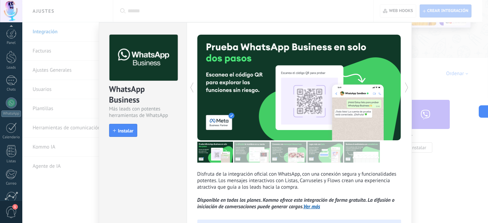
scroll to position [62, 0]
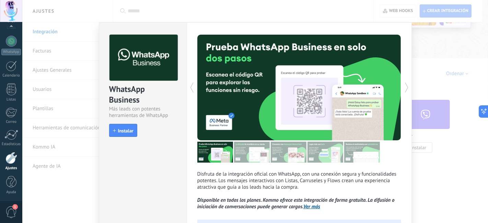
click at [179, 9] on div "WhatsApp Business Más leads con potentes herramientas de WhatsApp install Insta…" at bounding box center [254, 111] width 465 height 223
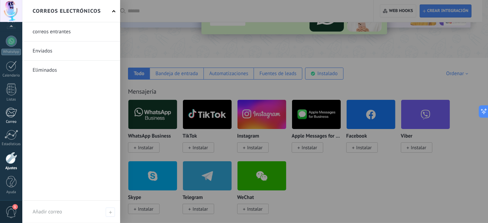
click at [7, 111] on div at bounding box center [10, 112] width 11 height 10
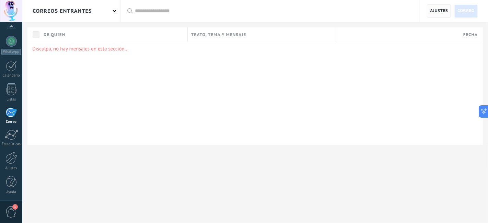
click at [438, 14] on span "Ajustes" at bounding box center [439, 11] width 18 height 12
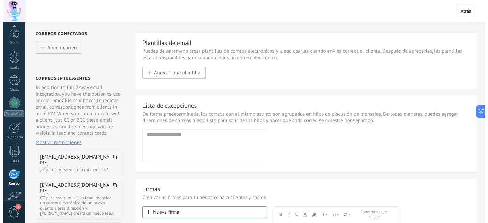
scroll to position [62, 0]
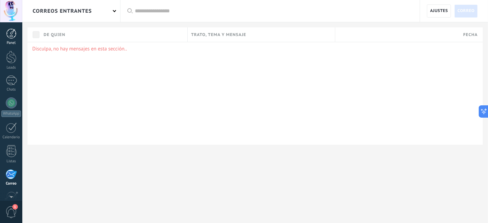
click at [5, 31] on link "Panel" at bounding box center [11, 36] width 22 height 17
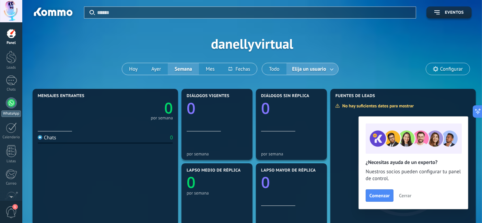
click at [10, 103] on div at bounding box center [11, 102] width 11 height 11
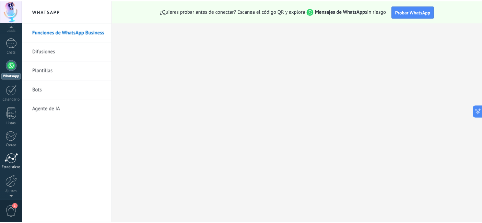
scroll to position [62, 0]
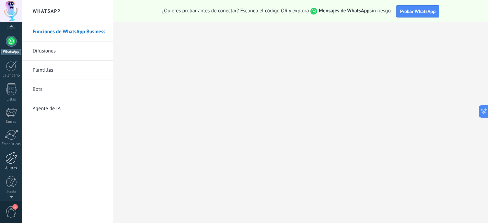
click at [8, 163] on div at bounding box center [11, 158] width 12 height 12
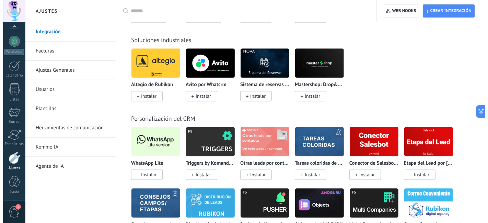
scroll to position [1524, 0]
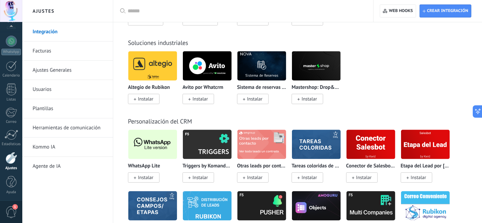
click at [144, 180] on span "Instalar" at bounding box center [145, 177] width 15 height 6
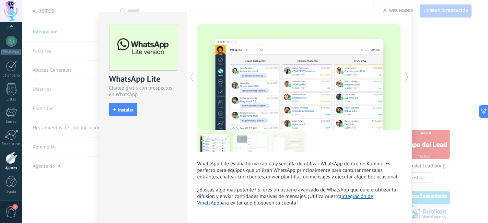
scroll to position [3, 0]
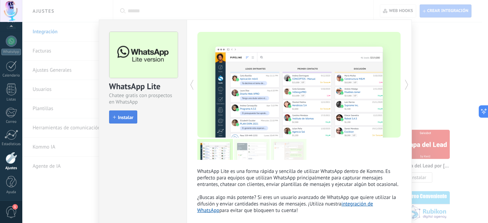
click at [119, 116] on span "Instalar" at bounding box center [125, 117] width 15 height 5
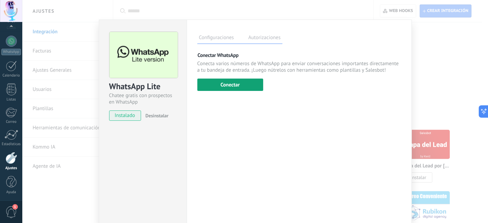
click at [220, 87] on button "Conectar" at bounding box center [230, 85] width 66 height 12
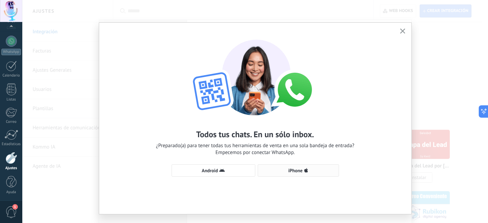
click at [268, 170] on span "iPhone" at bounding box center [298, 170] width 74 height 5
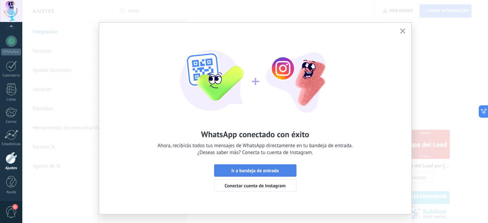
click at [265, 169] on span "Ir a bandeja de entrada" at bounding box center [254, 170] width 47 height 5
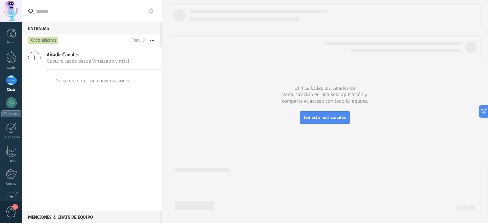
click at [47, 40] on div "Chats abiertos" at bounding box center [43, 40] width 31 height 8
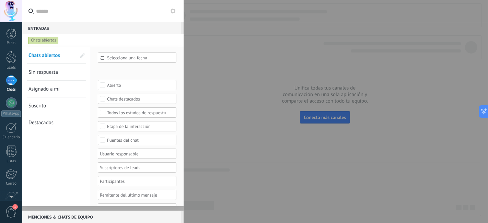
click at [40, 38] on div "Chats abiertos" at bounding box center [43, 40] width 31 height 8
click at [12, 108] on div at bounding box center [11, 102] width 11 height 11
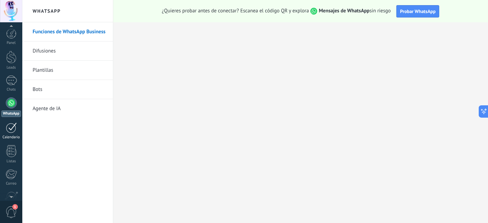
scroll to position [38, 0]
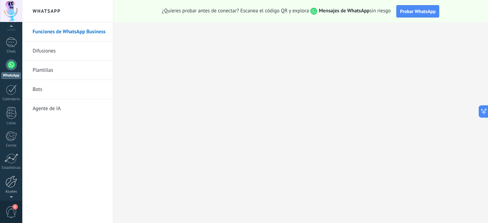
click at [10, 183] on div at bounding box center [11, 182] width 12 height 12
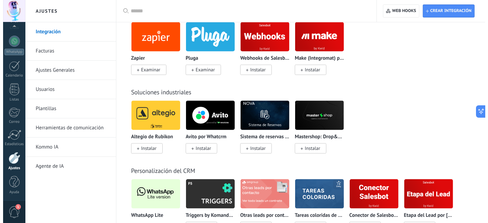
scroll to position [1600, 0]
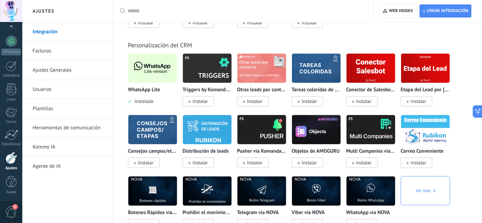
click at [146, 82] on img at bounding box center [152, 67] width 49 height 33
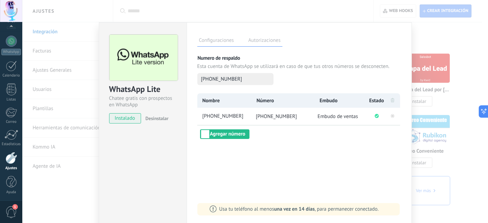
click at [271, 41] on label "Autorizaciones" at bounding box center [265, 41] width 36 height 10
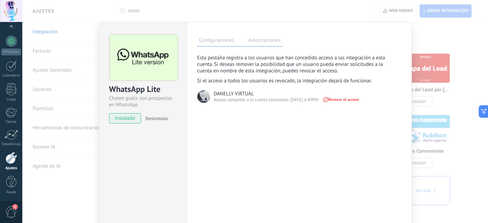
click at [214, 39] on label "Configuraciones" at bounding box center [216, 41] width 38 height 10
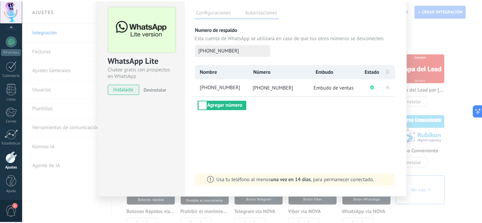
scroll to position [0, 0]
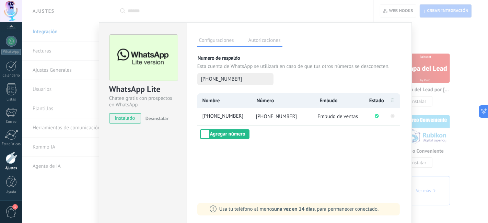
click at [174, 13] on div "WhatsApp Lite Chatee gratis con prospectos en WhatsApp instalado Desinstalar Co…" at bounding box center [254, 111] width 465 height 223
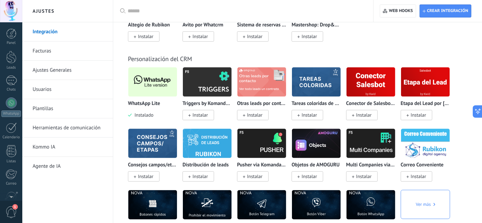
scroll to position [1448, 0]
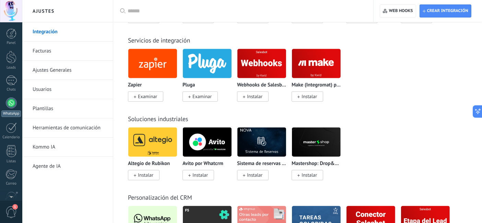
click at [13, 110] on div "WhatsApp" at bounding box center [11, 113] width 20 height 7
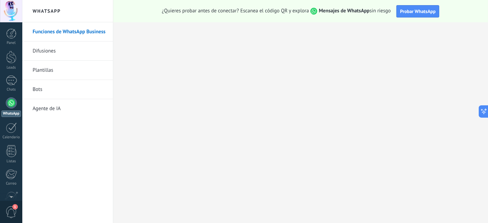
click at [81, 45] on link "Difusiones" at bounding box center [69, 50] width 73 height 19
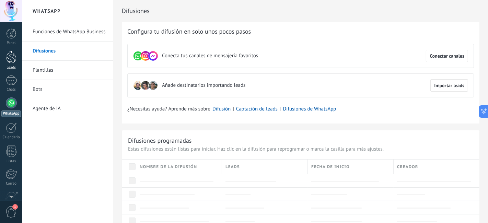
click at [4, 56] on link "Leads" at bounding box center [11, 60] width 22 height 19
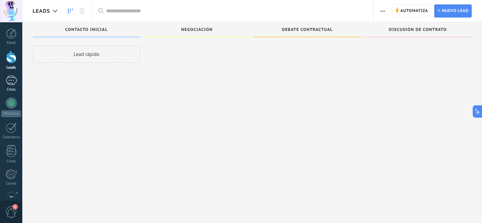
click at [10, 80] on div at bounding box center [11, 80] width 11 height 10
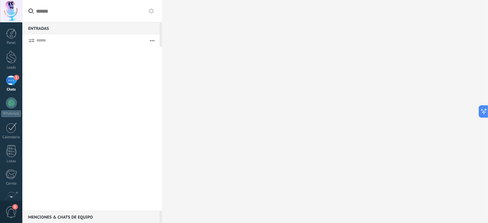
click at [4, 79] on link "1 Chats" at bounding box center [11, 83] width 22 height 16
click at [7, 82] on div "1" at bounding box center [11, 80] width 11 height 10
click at [8, 80] on div "1" at bounding box center [11, 80] width 11 height 10
click at [5, 62] on link "Leads" at bounding box center [11, 60] width 22 height 19
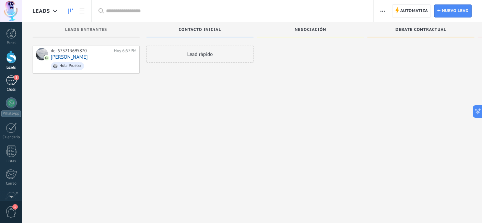
click at [11, 80] on div "1" at bounding box center [11, 80] width 11 height 10
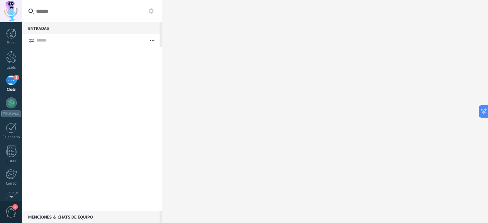
click at [45, 36] on div at bounding box center [90, 40] width 108 height 12
click at [153, 43] on button "button" at bounding box center [152, 40] width 15 height 12
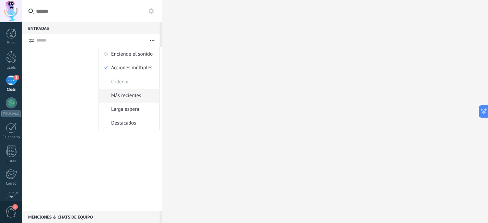
click at [129, 98] on span "Más recientes" at bounding box center [126, 96] width 30 height 14
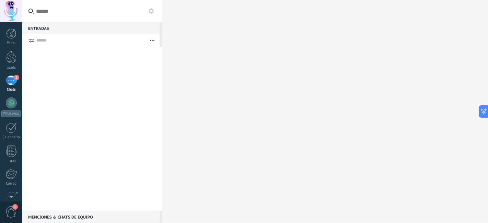
click at [47, 14] on input "text" at bounding box center [92, 11] width 140 height 22
click at [148, 40] on button "button" at bounding box center [152, 40] width 15 height 12
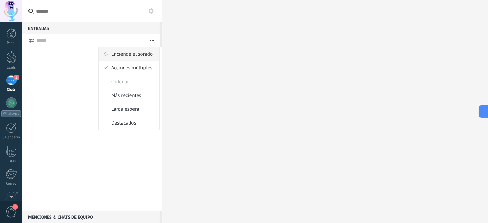
click at [146, 55] on span "Enciende el sonido" at bounding box center [131, 54] width 41 height 14
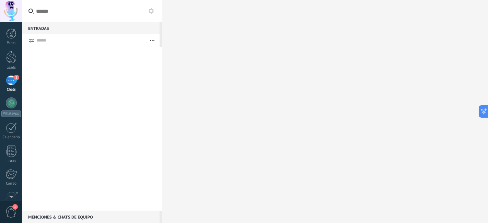
click at [150, 39] on button "button" at bounding box center [152, 40] width 15 height 12
click at [19, 86] on link "1 Chats" at bounding box center [11, 83] width 22 height 16
click at [13, 83] on div "1" at bounding box center [11, 80] width 11 height 10
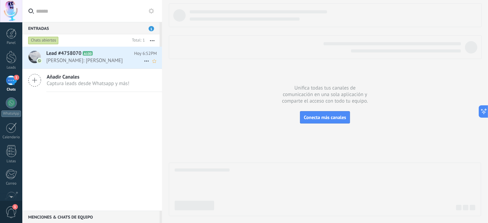
click at [107, 62] on span "Andrés: Hola Prueba" at bounding box center [94, 60] width 97 height 7
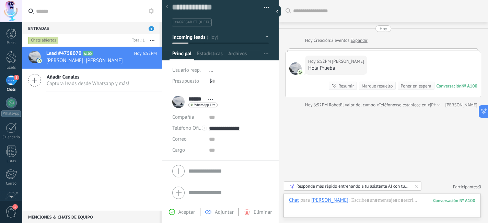
scroll to position [7, 0]
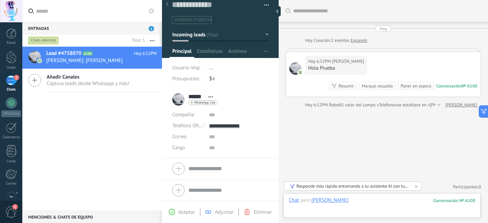
click at [347, 203] on div at bounding box center [382, 207] width 186 height 21
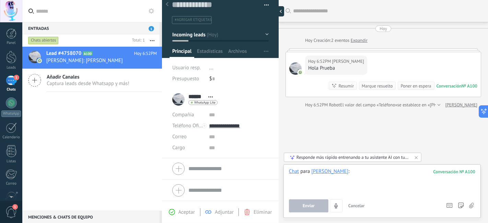
click at [279, 11] on div at bounding box center [279, 11] width 10 height 10
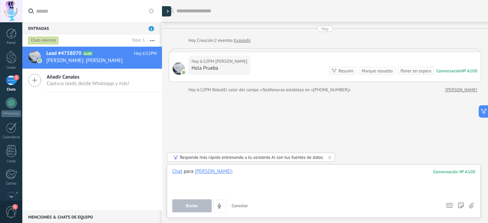
click at [168, 12] on icon at bounding box center [168, 11] width 2 height 3
type textarea "**********"
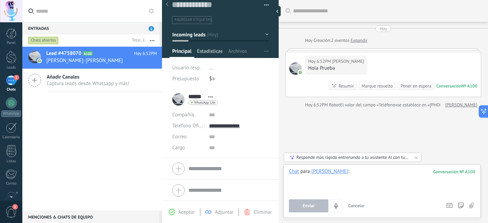
scroll to position [10, 0]
click at [14, 60] on div at bounding box center [11, 57] width 10 height 13
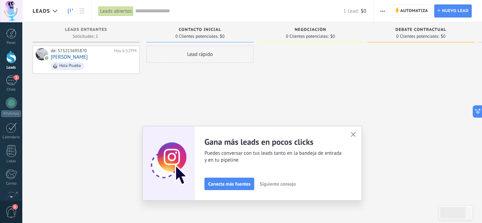
click at [382, 13] on span "button" at bounding box center [382, 10] width 4 height 13
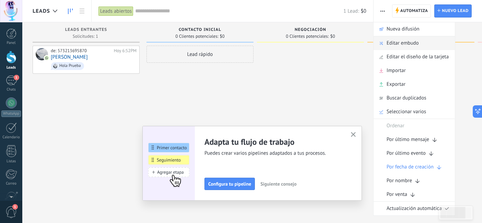
click at [422, 47] on div "Editar embudo" at bounding box center [413, 43] width 81 height 14
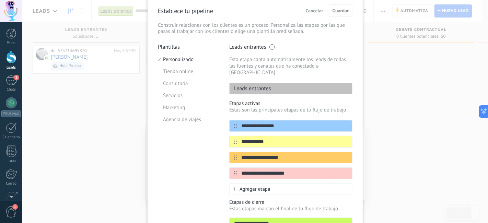
scroll to position [38, 0]
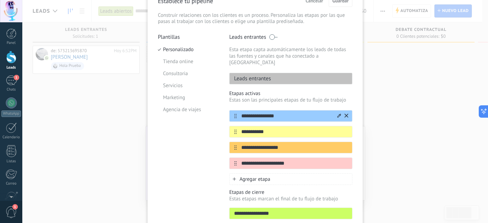
click at [275, 113] on input "**********" at bounding box center [286, 115] width 99 height 7
type input "**********"
click at [264, 129] on input "**********" at bounding box center [286, 131] width 99 height 7
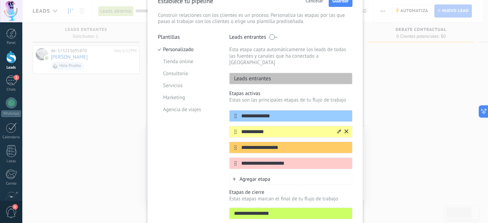
click at [273, 128] on input "**********" at bounding box center [286, 131] width 99 height 7
type input "**********"
click at [246, 144] on input "**********" at bounding box center [286, 147] width 99 height 7
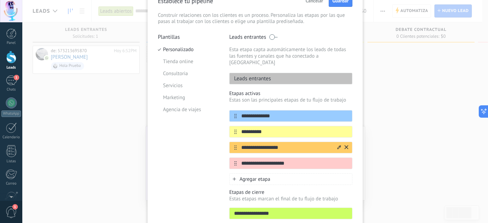
drag, startPoint x: 284, startPoint y: 141, endPoint x: 243, endPoint y: 142, distance: 41.2
click at [243, 144] on input "**********" at bounding box center [286, 147] width 99 height 7
type input "*********"
drag, startPoint x: 289, startPoint y: 156, endPoint x: 240, endPoint y: 158, distance: 49.4
click at [240, 160] on input "**********" at bounding box center [286, 163] width 99 height 7
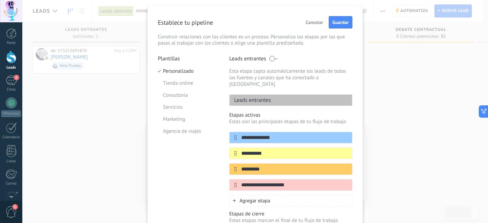
scroll to position [0, 0]
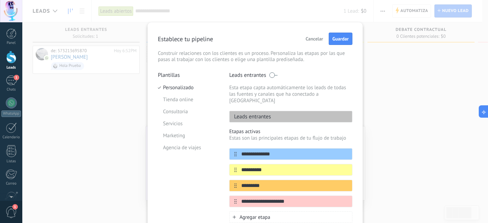
click at [274, 76] on span at bounding box center [273, 74] width 9 height 5
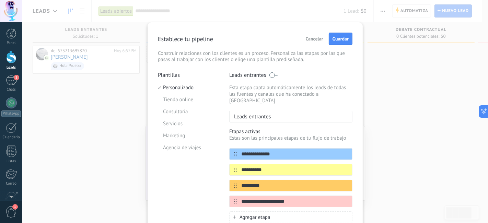
click at [274, 76] on span at bounding box center [273, 74] width 9 height 5
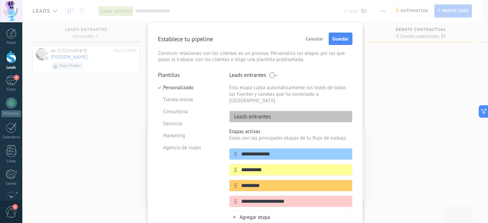
click at [310, 37] on span "Cancelar" at bounding box center [314, 38] width 17 height 5
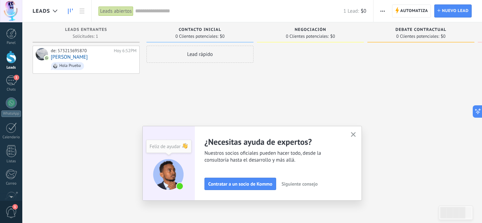
click at [358, 136] on button "button" at bounding box center [353, 134] width 9 height 9
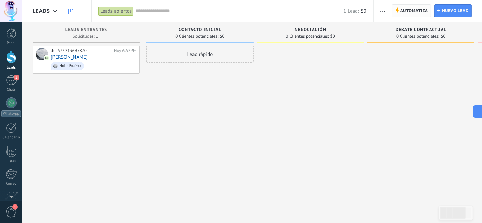
click at [425, 16] on span "Automatiza" at bounding box center [414, 11] width 28 height 12
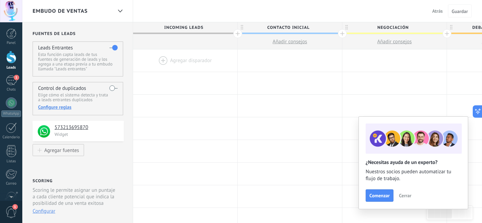
click at [399, 193] on span "Cerrar" at bounding box center [405, 195] width 12 height 5
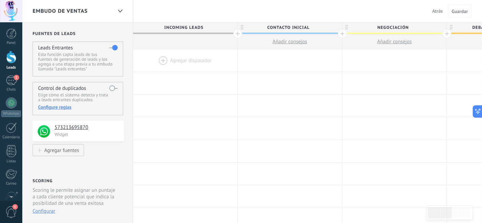
click at [195, 64] on div at bounding box center [185, 60] width 104 height 22
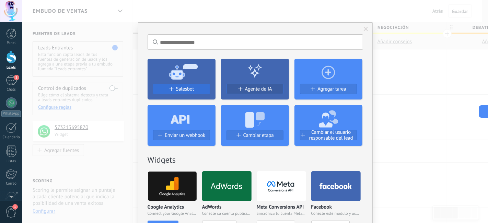
click at [187, 90] on span "Salesbot" at bounding box center [185, 89] width 18 height 6
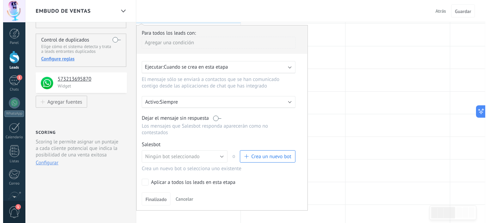
scroll to position [76, 0]
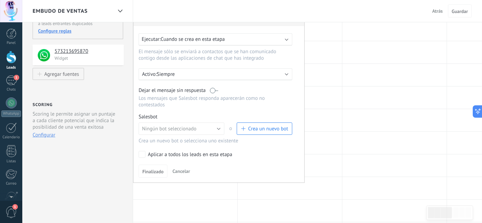
click at [254, 126] on span "Crea un nuevo bot" at bounding box center [268, 129] width 40 height 7
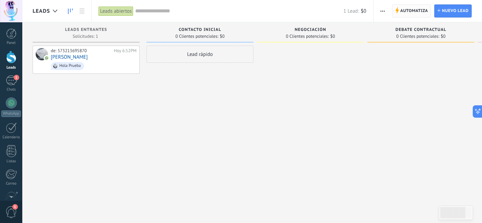
click at [403, 11] on span "Automatiza" at bounding box center [414, 11] width 28 height 12
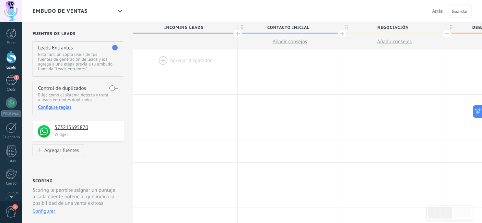
click at [174, 62] on div at bounding box center [185, 60] width 104 height 22
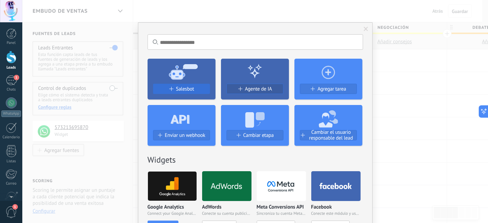
click at [185, 91] on span "Salesbot" at bounding box center [185, 89] width 18 height 6
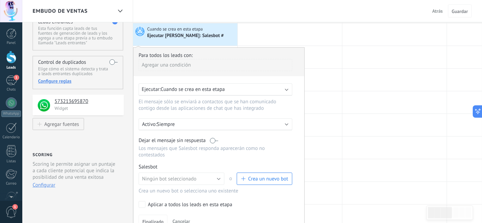
scroll to position [38, 0]
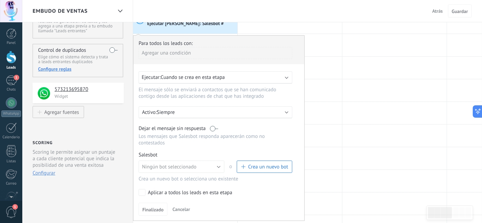
click at [285, 113] on b at bounding box center [286, 111] width 3 height 3
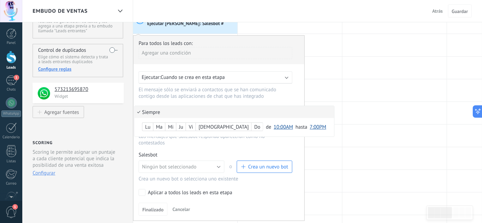
click at [283, 85] on div at bounding box center [218, 128] width 171 height 185
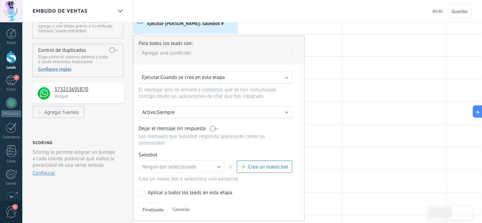
click at [256, 160] on button "Crea un nuevo bot" at bounding box center [265, 166] width 56 height 12
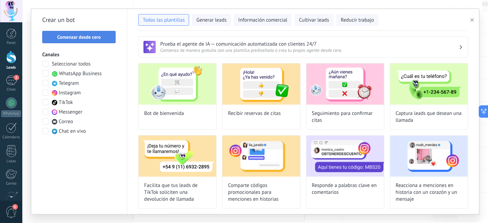
click at [104, 41] on button "Comenzar desde cero" at bounding box center [78, 37] width 73 height 12
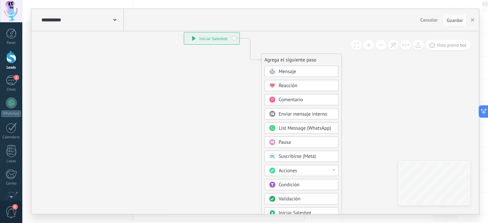
click at [298, 73] on div "Mensaje" at bounding box center [305, 72] width 55 height 7
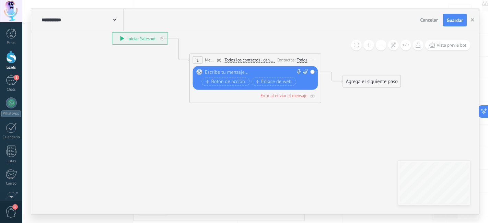
click at [241, 71] on div at bounding box center [254, 72] width 98 height 7
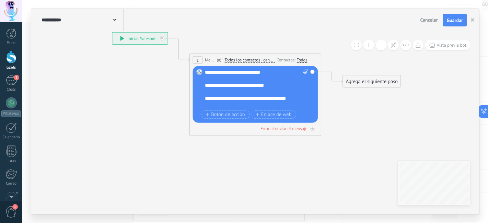
click at [227, 72] on div "**********" at bounding box center [257, 88] width 104 height 39
click at [235, 116] on span "Botón de acción" at bounding box center [224, 114] width 39 height 5
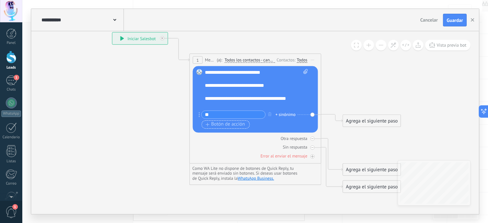
type input "*"
type input "**********"
click at [233, 122] on span "Botón de acción" at bounding box center [224, 124] width 39 height 5
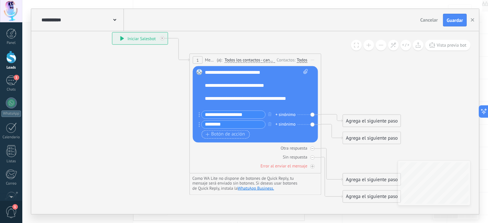
type input "********"
click at [229, 135] on span "Botón de acción" at bounding box center [224, 134] width 39 height 5
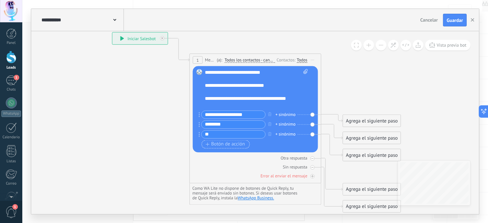
type input "*"
click at [205, 124] on input "********" at bounding box center [233, 125] width 63 height 8
type input "**********"
click at [236, 134] on input "text" at bounding box center [233, 135] width 63 height 8
drag, startPoint x: 249, startPoint y: 124, endPoint x: 190, endPoint y: 122, distance: 59.0
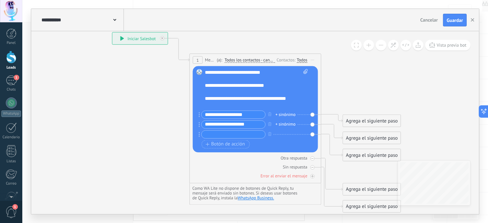
click at [190, 122] on div "1 Mensaje ******* (a): Todos los contactos - canales seleccionados Todos los co…" at bounding box center [255, 118] width 132 height 130
click at [213, 134] on input "text" at bounding box center [233, 135] width 63 height 8
paste input "**********"
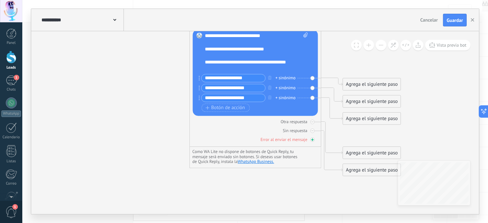
type input "**********"
click at [313, 139] on icon at bounding box center [312, 139] width 3 height 3
click at [313, 141] on div at bounding box center [312, 140] width 4 height 4
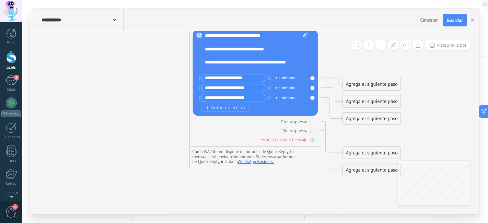
click at [313, 141] on div at bounding box center [312, 140] width 4 height 4
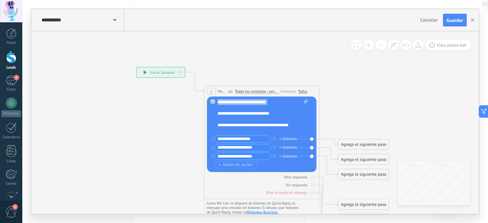
drag, startPoint x: 273, startPoint y: 104, endPoint x: 275, endPoint y: 107, distance: 3.8
click at [275, 107] on div "**********" at bounding box center [262, 116] width 91 height 35
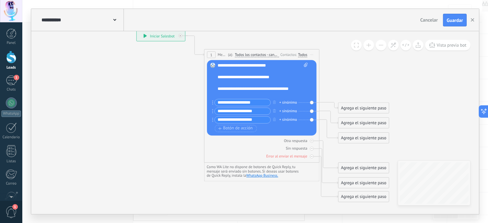
click at [260, 103] on input "**********" at bounding box center [243, 102] width 56 height 7
click at [294, 102] on div "+ sinónimo" at bounding box center [287, 103] width 17 height 6
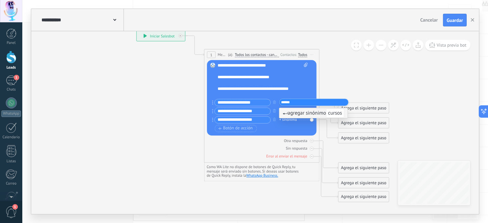
type input "******"
type input "*********"
type input "****"
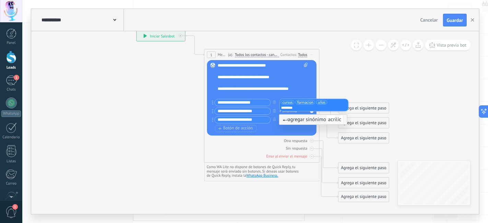
type input "*********"
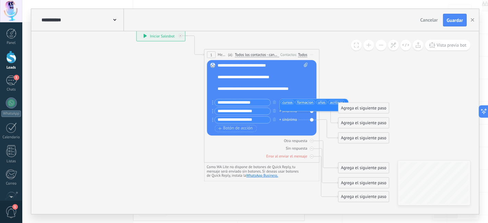
click at [359, 107] on div "Agrega el siguiente paso" at bounding box center [363, 108] width 50 height 10
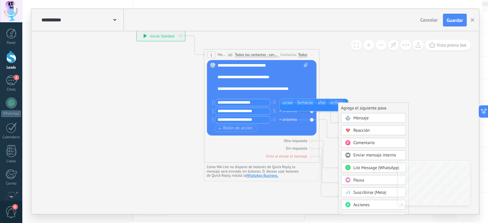
click at [368, 119] on span "Mensaje" at bounding box center [360, 118] width 15 height 5
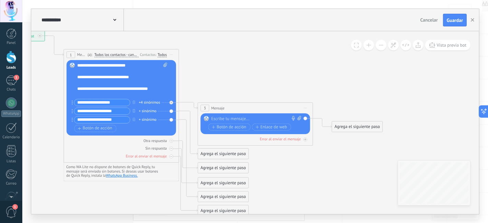
click at [254, 118] on div at bounding box center [253, 119] width 85 height 6
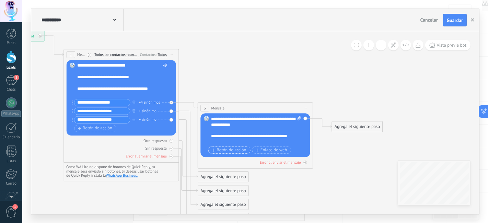
click at [241, 150] on span "Botón de acción" at bounding box center [229, 150] width 34 height 4
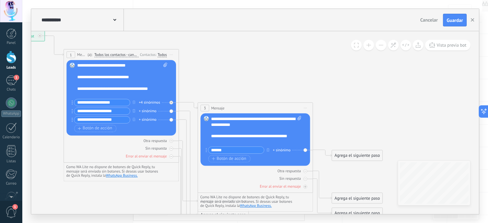
drag, startPoint x: 236, startPoint y: 153, endPoint x: 179, endPoint y: 142, distance: 57.9
type input "**********"
click at [242, 159] on span "Botón de acción" at bounding box center [229, 158] width 34 height 4
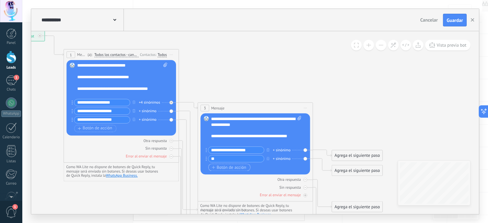
type input "*"
type input "**********"
click at [243, 166] on span "Botón de acción" at bounding box center [229, 167] width 34 height 4
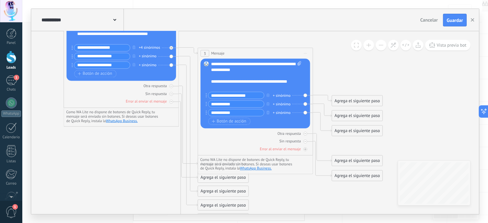
type input "**********"
click at [358, 102] on div "Agrega el siguiente paso" at bounding box center [357, 101] width 50 height 10
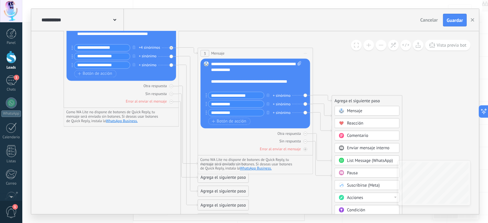
click at [365, 112] on div "Mensaje" at bounding box center [371, 111] width 48 height 6
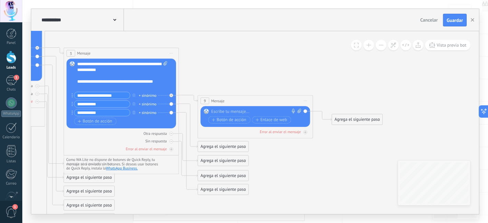
click at [245, 111] on div at bounding box center [253, 112] width 85 height 6
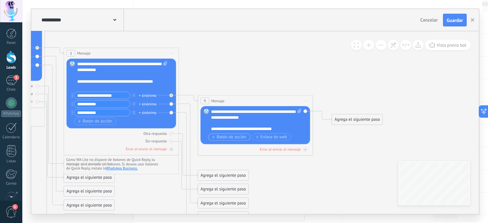
click at [240, 139] on span "Botón de acción" at bounding box center [229, 137] width 34 height 4
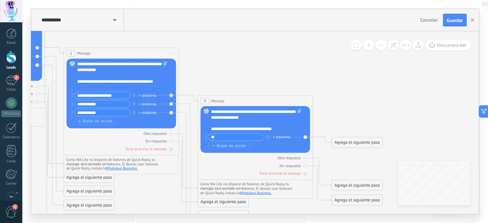
type input "*"
type input "**********"
click at [219, 146] on span "Botón de acción" at bounding box center [229, 146] width 34 height 4
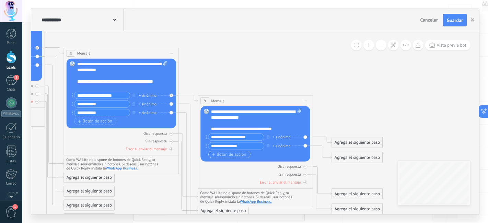
type input "**********"
click at [234, 156] on span "Botón de acción" at bounding box center [229, 154] width 34 height 4
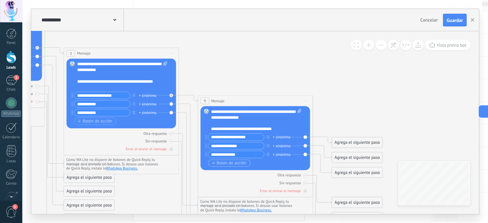
type input "**********"
click at [241, 162] on span "Botón de acción" at bounding box center [229, 163] width 34 height 4
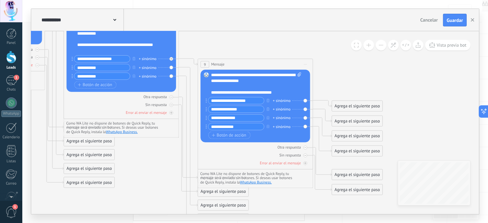
type input "**********"
click at [443, 23] on div "Cancelar Guardar" at bounding box center [443, 20] width 53 height 13
click at [445, 22] on button "Guardar" at bounding box center [455, 20] width 24 height 13
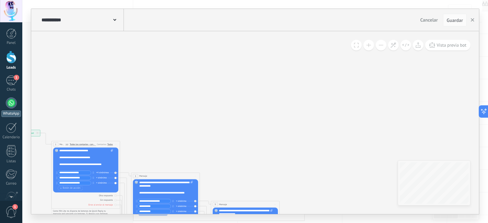
click at [4, 104] on link "WhatsApp" at bounding box center [11, 107] width 22 height 20
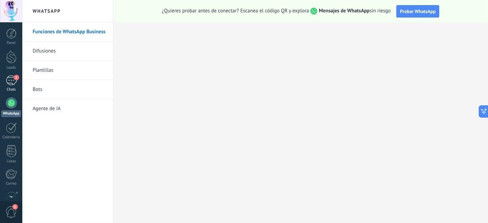
click at [14, 81] on div "1" at bounding box center [11, 80] width 11 height 10
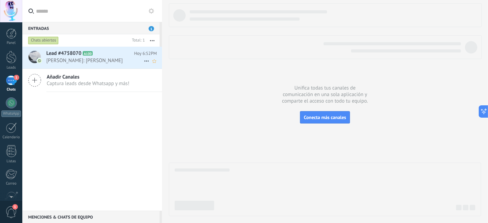
click at [65, 56] on span "Lead #4758070" at bounding box center [63, 53] width 35 height 7
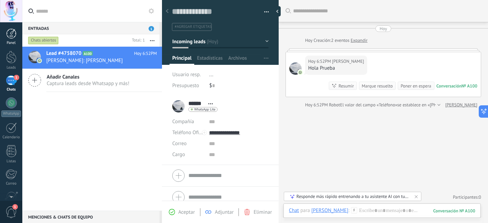
click at [10, 41] on div "Panel" at bounding box center [11, 43] width 20 height 4
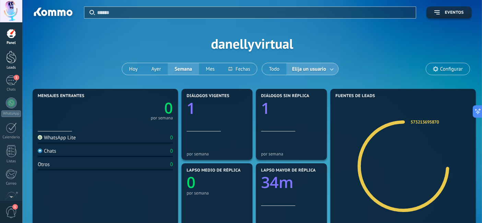
click at [11, 63] on div at bounding box center [11, 57] width 10 height 13
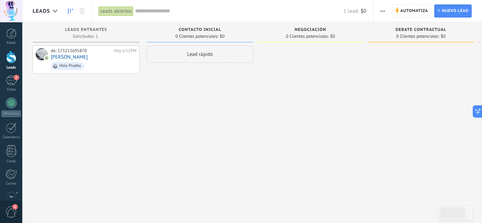
click at [7, 58] on div at bounding box center [11, 57] width 10 height 13
click at [419, 9] on span "Automatiza" at bounding box center [414, 11] width 28 height 12
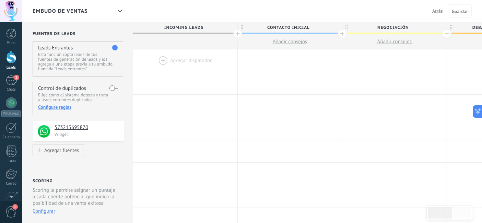
click at [162, 63] on div at bounding box center [185, 60] width 104 height 22
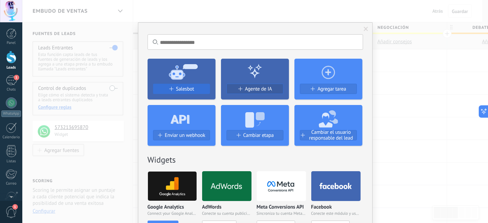
click at [190, 94] on div "Salesbot" at bounding box center [181, 92] width 68 height 16
click at [188, 89] on span "Salesbot" at bounding box center [185, 89] width 18 height 6
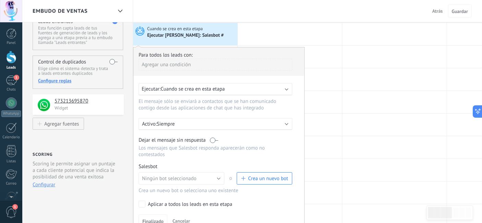
scroll to position [76, 0]
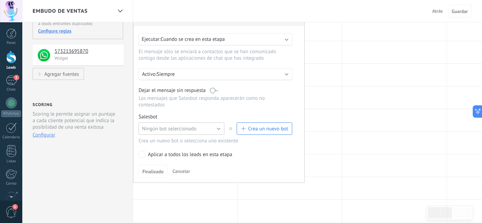
click at [208, 127] on button "Ningún bot seleccionado" at bounding box center [182, 128] width 86 height 12
click at [188, 139] on span "Salesbot #1" at bounding box center [177, 140] width 87 height 7
click at [160, 169] on span "Finalizado" at bounding box center [152, 171] width 21 height 5
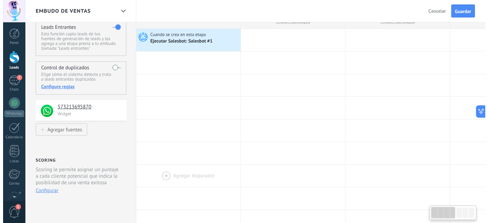
scroll to position [0, 0]
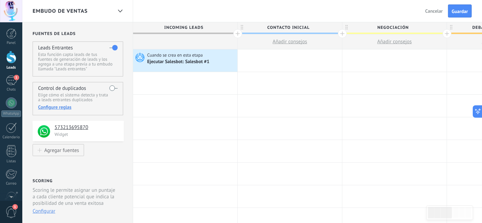
click at [14, 82] on div "1" at bounding box center [11, 80] width 11 height 10
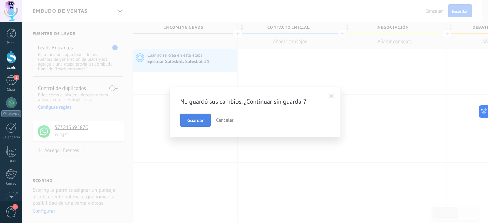
click at [199, 121] on span "Guardar" at bounding box center [195, 120] width 16 height 5
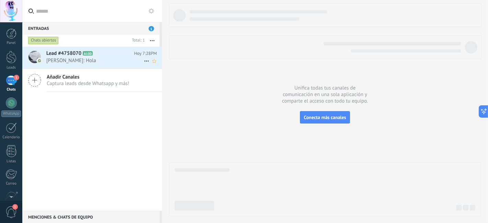
click at [95, 62] on span "[PERSON_NAME]: Hola" at bounding box center [94, 60] width 97 height 7
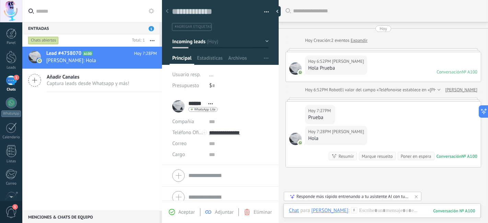
click at [81, 120] on div "Lead #4758070 A100 Hoy 7:28PM Andrés: Hola Añadir Canales Captura leads desde W…" at bounding box center [92, 129] width 140 height 164
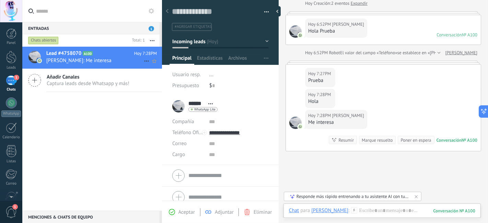
click at [60, 63] on span "Andrés: Me interesa" at bounding box center [94, 60] width 97 height 7
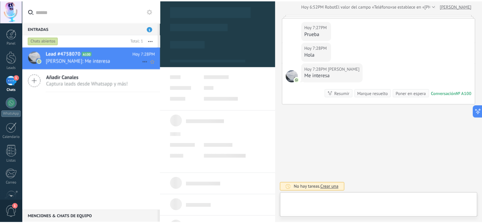
scroll to position [10, 0]
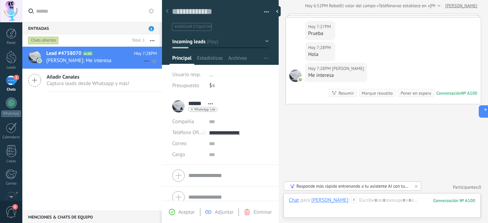
click at [142, 60] on icon at bounding box center [146, 61] width 8 height 8
click at [113, 102] on div at bounding box center [244, 111] width 488 height 223
click at [7, 80] on div "1" at bounding box center [11, 80] width 11 height 10
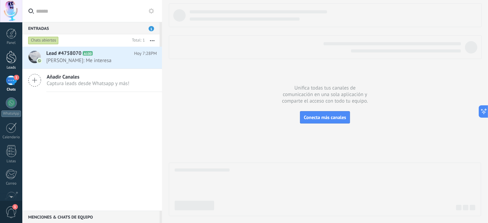
click at [8, 63] on div at bounding box center [11, 57] width 10 height 13
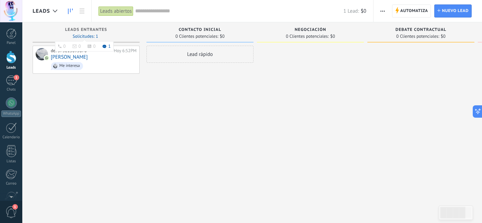
click at [105, 47] on use at bounding box center [105, 47] width 4 height 4
click at [424, 14] on span "Automatiza" at bounding box center [414, 11] width 28 height 12
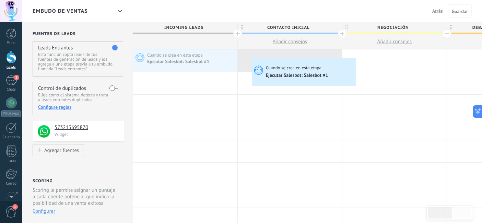
drag, startPoint x: 185, startPoint y: 61, endPoint x: 253, endPoint y: 59, distance: 68.6
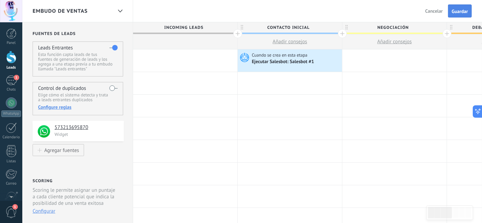
click at [465, 12] on span "Guardar" at bounding box center [460, 11] width 16 height 5
click at [5, 77] on link "1 Chats" at bounding box center [11, 83] width 22 height 16
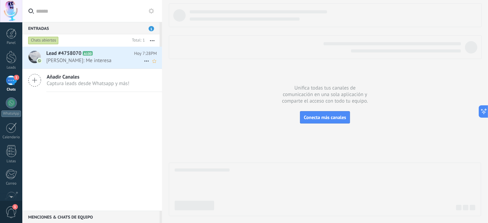
click at [83, 54] on span "A100" at bounding box center [88, 53] width 10 height 4
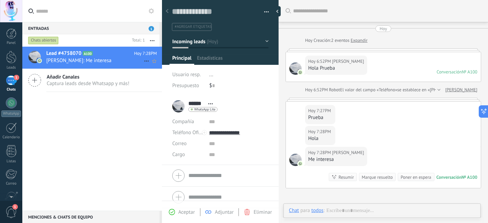
scroll to position [55, 0]
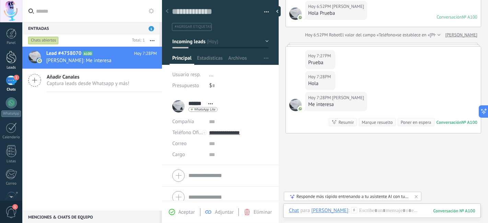
click at [10, 62] on div at bounding box center [11, 57] width 10 height 13
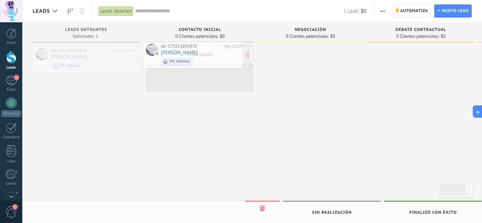
drag, startPoint x: 117, startPoint y: 67, endPoint x: 227, endPoint y: 62, distance: 110.2
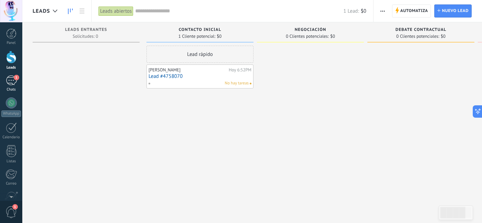
click at [8, 81] on div "1" at bounding box center [11, 80] width 11 height 10
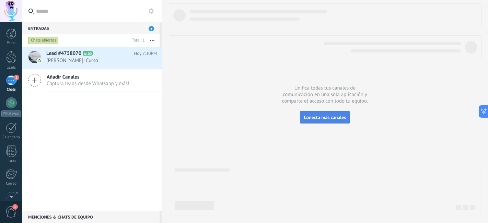
click at [325, 118] on span "Conecta más canales" at bounding box center [324, 117] width 42 height 6
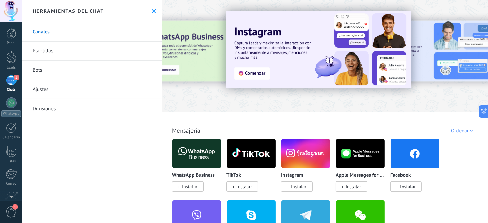
click at [8, 79] on div "1" at bounding box center [11, 80] width 11 height 10
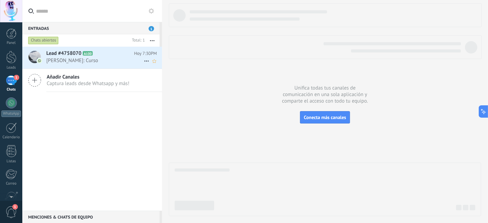
click at [88, 54] on span "A100" at bounding box center [88, 53] width 10 height 4
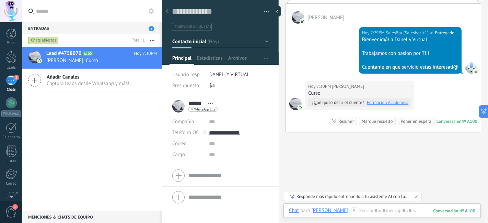
scroll to position [193, 0]
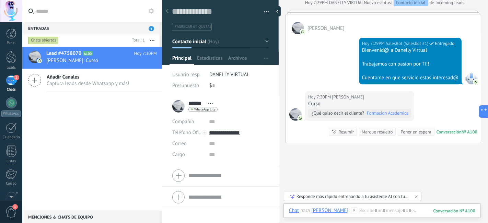
click at [394, 112] on link "Formacion Academica" at bounding box center [387, 113] width 41 height 7
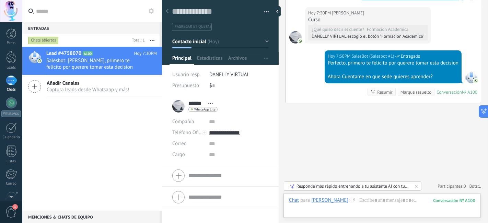
scroll to position [282, 0]
click at [389, 186] on div "Responde más rápido entrenando a tu asistente AI con tus fuentes de datos" at bounding box center [352, 186] width 113 height 6
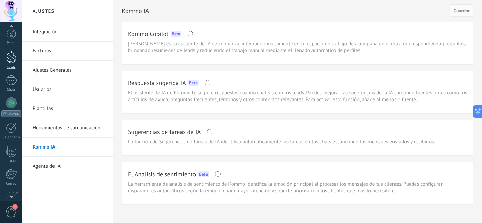
click at [11, 61] on div at bounding box center [11, 57] width 10 height 13
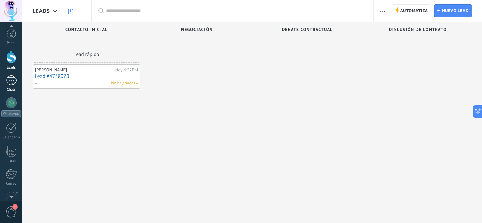
click at [12, 80] on div "1" at bounding box center [11, 80] width 11 height 10
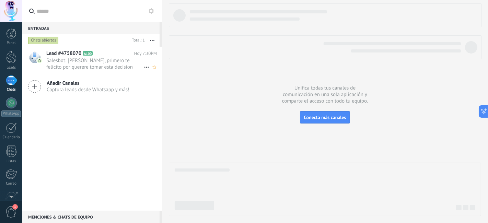
click at [105, 67] on span "Salesbot: [PERSON_NAME], primero te felicito por querere tomar esta decision Ah…" at bounding box center [94, 63] width 97 height 13
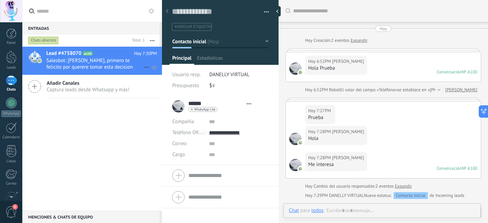
type textarea "**********"
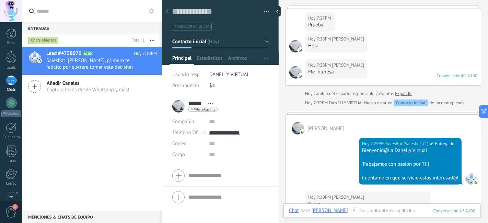
scroll to position [92, 0]
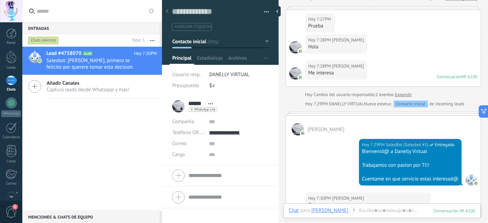
click at [444, 102] on div "Nuevo estatus: Contacto inicial de Incoming leads" at bounding box center [413, 103] width 100 height 7
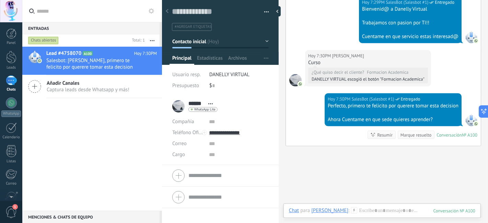
scroll to position [244, 0]
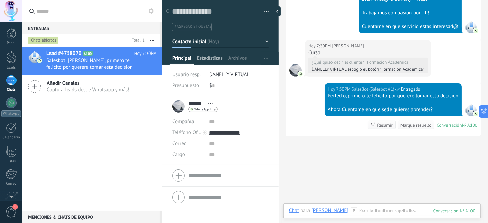
click at [201, 58] on span "Estadísticas" at bounding box center [210, 60] width 26 height 10
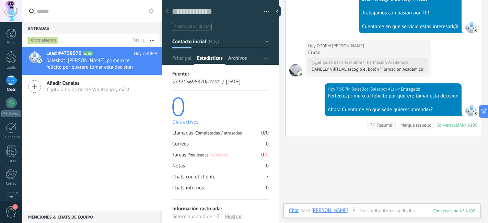
click at [237, 57] on span "Archivos" at bounding box center [237, 60] width 19 height 10
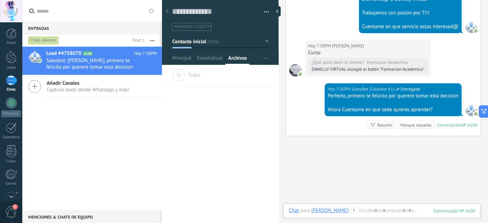
click at [176, 53] on div at bounding box center [220, 30] width 117 height 69
click at [180, 59] on span "Principal" at bounding box center [181, 60] width 19 height 10
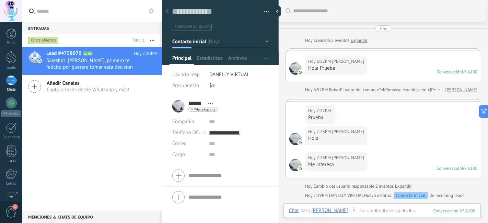
click at [268, 149] on li "****** Andrés ****** Andrés Apellido Abrir detalle Copie el nombre" at bounding box center [220, 130] width 117 height 69
click at [210, 53] on div at bounding box center [220, 30] width 117 height 69
click at [206, 62] on span "Estadísticas" at bounding box center [210, 60] width 26 height 10
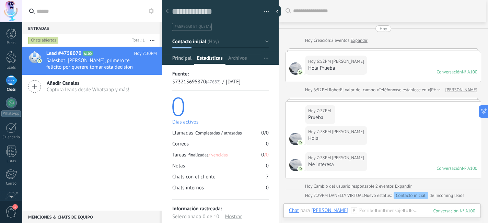
click at [186, 58] on span "Principal" at bounding box center [181, 60] width 19 height 10
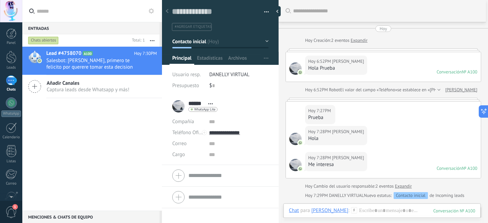
click at [5, 86] on link "1 Chats" at bounding box center [11, 83] width 22 height 16
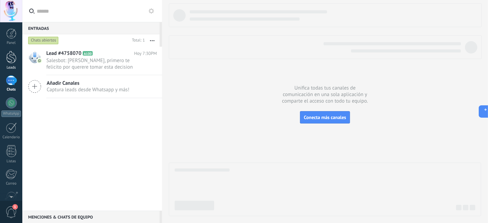
click at [7, 63] on div at bounding box center [11, 57] width 10 height 13
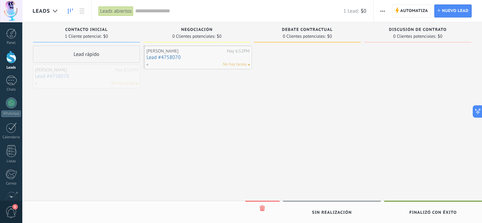
drag, startPoint x: 71, startPoint y: 81, endPoint x: 182, endPoint y: 62, distance: 113.0
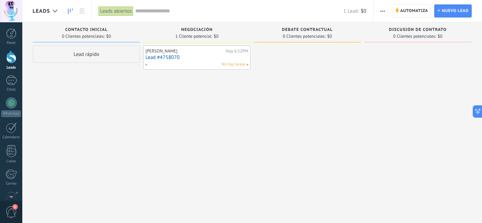
click at [84, 60] on div "Lead rápido" at bounding box center [86, 54] width 107 height 17
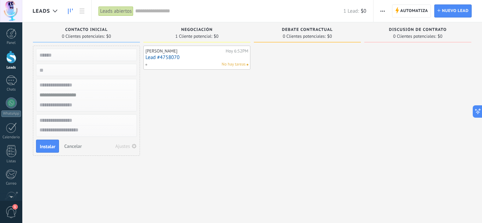
click at [76, 88] on input "text" at bounding box center [86, 85] width 100 height 10
click at [77, 84] on input "text" at bounding box center [86, 85] width 100 height 10
click at [76, 69] on input "numeric" at bounding box center [86, 70] width 100 height 10
click at [76, 52] on input "text" at bounding box center [86, 55] width 100 height 10
type input "*****"
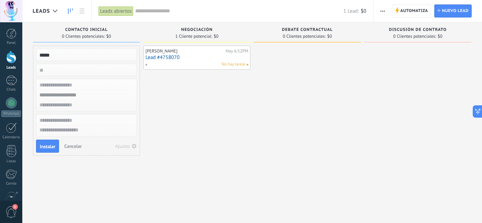
click at [99, 71] on input "numeric" at bounding box center [86, 70] width 100 height 10
type input "*****"
click at [99, 84] on input "text" at bounding box center [86, 85] width 100 height 10
click at [40, 147] on span "Instalar" at bounding box center [47, 146] width 15 height 5
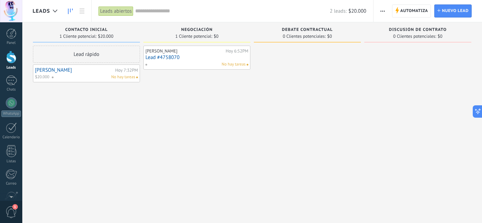
click at [77, 68] on link "[PERSON_NAME]" at bounding box center [74, 70] width 79 height 6
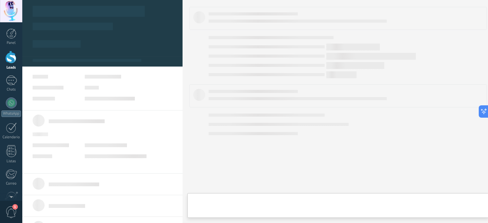
type textarea "*****"
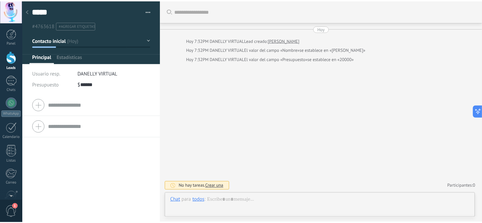
scroll to position [10, 0]
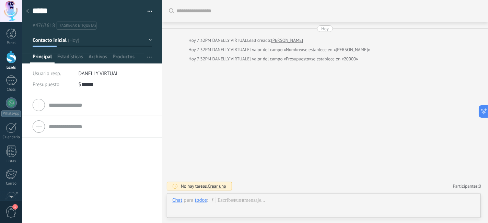
click at [29, 10] on div at bounding box center [28, 11] width 10 height 13
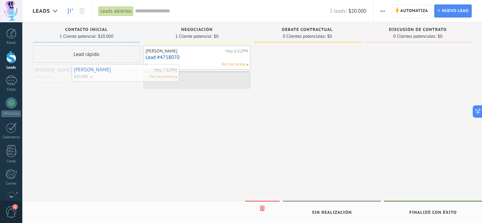
drag, startPoint x: 112, startPoint y: 76, endPoint x: 177, endPoint y: 75, distance: 65.2
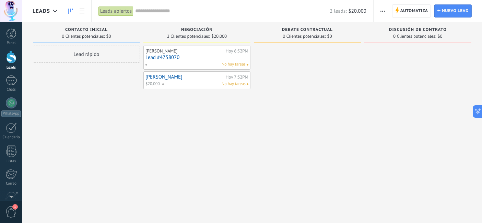
drag, startPoint x: 218, startPoint y: 83, endPoint x: 199, endPoint y: 158, distance: 77.8
click at [200, 159] on div "Andrés Hoy 6:52PM Lead #4758070 No hay tareas Angie Hoy 7:32PM $20.000 No hay t…" at bounding box center [196, 112] width 107 height 133
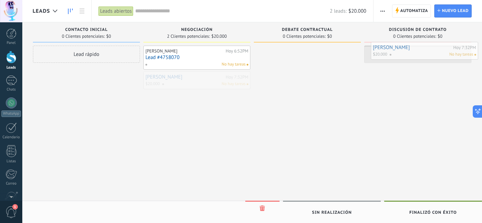
scroll to position [10, 0]
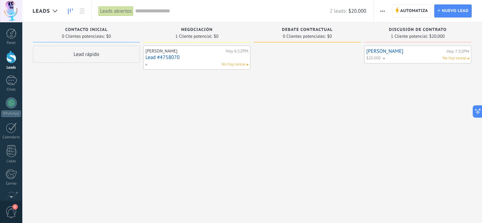
click at [468, 58] on span at bounding box center [468, 59] width 2 height 2
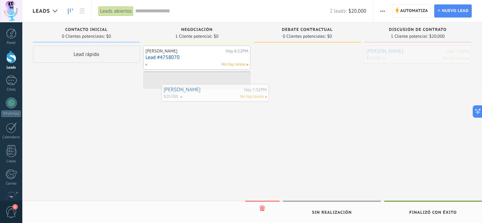
drag, startPoint x: 449, startPoint y: 55, endPoint x: 220, endPoint y: 85, distance: 230.4
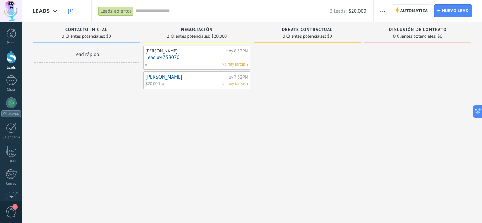
click at [149, 77] on link "[PERSON_NAME]" at bounding box center [184, 77] width 79 height 6
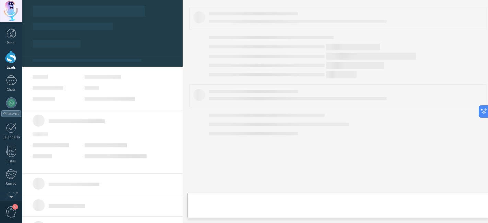
scroll to position [10, 0]
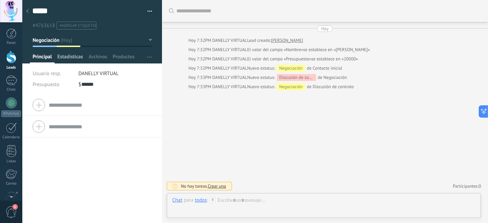
click at [75, 60] on span "Estadísticas" at bounding box center [70, 58] width 26 height 10
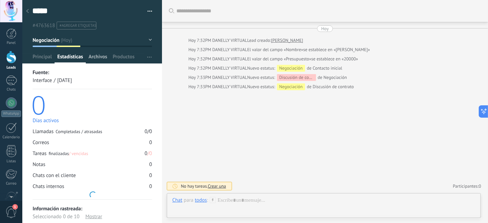
click at [100, 57] on span "Archivos" at bounding box center [97, 58] width 19 height 10
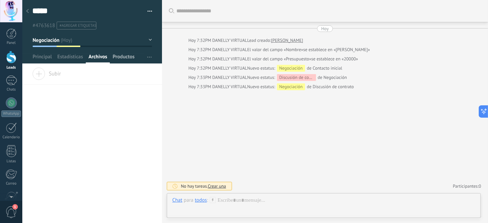
click at [112, 56] on div "Productos" at bounding box center [123, 58] width 27 height 10
click at [54, 58] on div "Principal" at bounding box center [42, 58] width 25 height 10
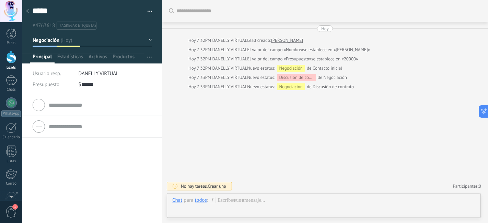
click at [146, 39] on button "Negociación" at bounding box center [92, 40] width 119 height 12
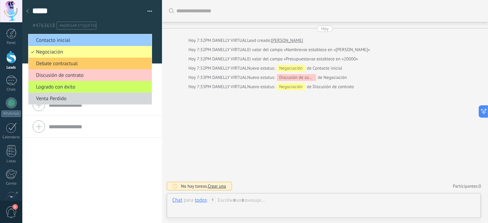
click at [150, 40] on div at bounding box center [92, 31] width 140 height 63
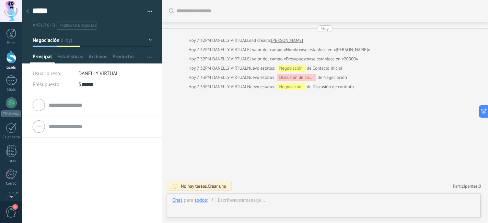
click at [146, 41] on button "Negociación" at bounding box center [92, 40] width 119 height 12
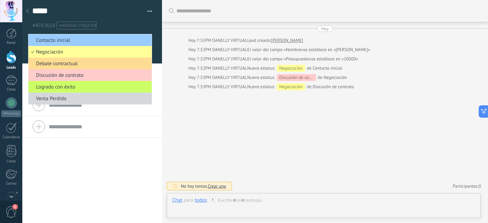
click at [120, 69] on li "Debate contractual" at bounding box center [89, 64] width 123 height 12
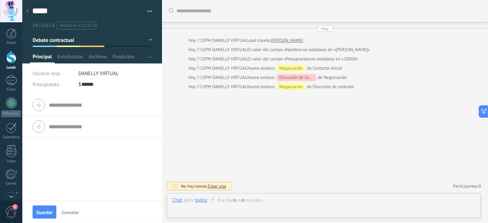
click at [150, 14] on div "***** [PERSON_NAME] Guardar y crear Imprimir Administrar etiquetas Exportar a e…" at bounding box center [92, 14] width 140 height 29
click at [147, 13] on span "button" at bounding box center [149, 12] width 5 height 1
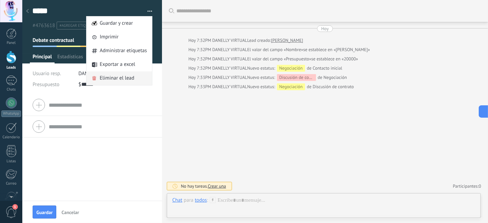
click at [128, 77] on span "Eliminar el lead" at bounding box center [116, 78] width 35 height 14
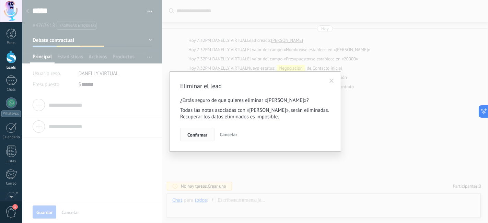
click at [201, 134] on span "Confirmar" at bounding box center [197, 134] width 20 height 5
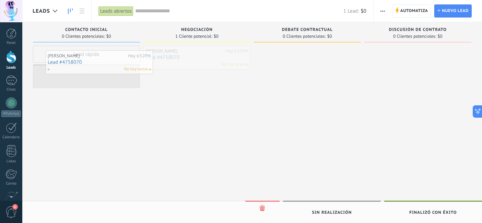
drag, startPoint x: 173, startPoint y: 57, endPoint x: 73, endPoint y: 58, distance: 99.8
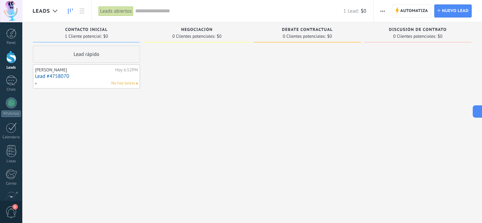
click at [49, 75] on link "Lead #4758070" at bounding box center [86, 76] width 103 height 6
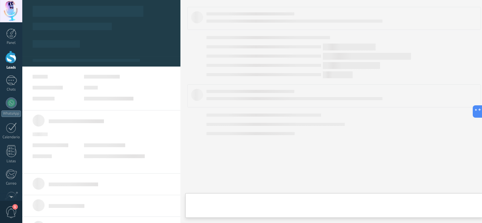
type textarea "**********"
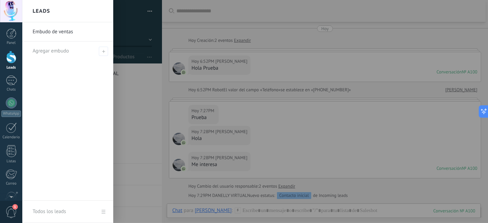
click at [8, 65] on link "Leads" at bounding box center [11, 60] width 22 height 19
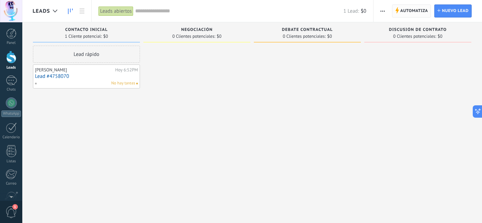
click at [404, 15] on span "Automatiza" at bounding box center [414, 11] width 28 height 12
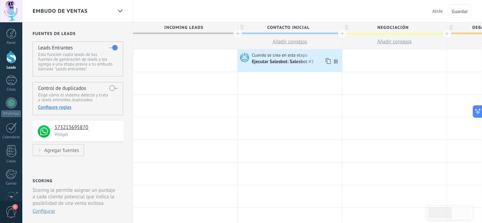
click at [336, 60] on icon at bounding box center [335, 61] width 3 height 4
click at [303, 61] on div "Ejecutar Salesbot: Salesbot #1" at bounding box center [283, 62] width 63 height 6
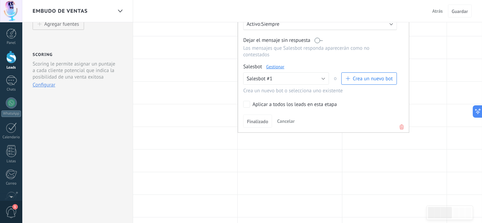
scroll to position [114, 0]
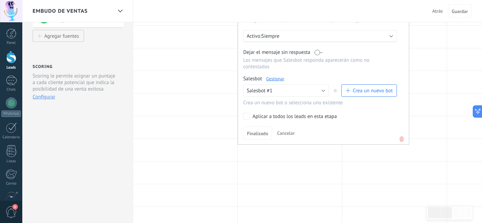
click at [400, 136] on use at bounding box center [401, 138] width 4 height 5
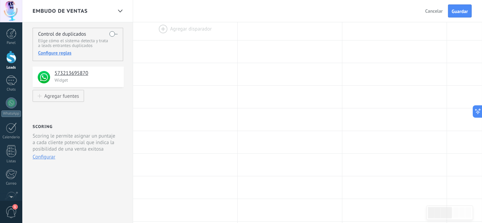
scroll to position [0, 0]
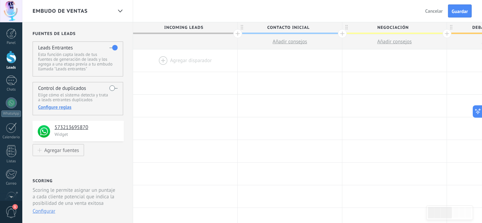
click at [162, 64] on div at bounding box center [185, 60] width 104 height 22
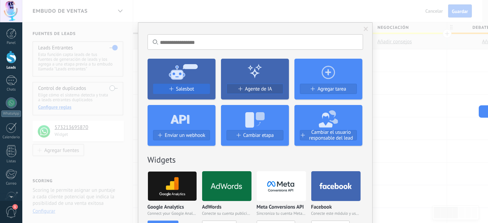
click at [186, 92] on button "Salesbot" at bounding box center [181, 89] width 57 height 10
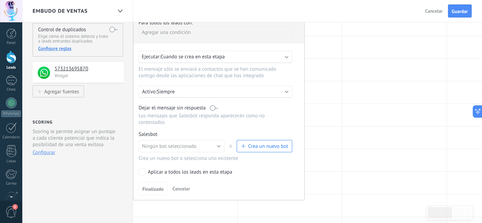
scroll to position [76, 0]
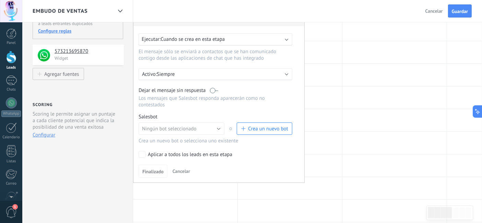
click at [250, 74] on p "Siempre" at bounding box center [217, 74] width 120 height 7
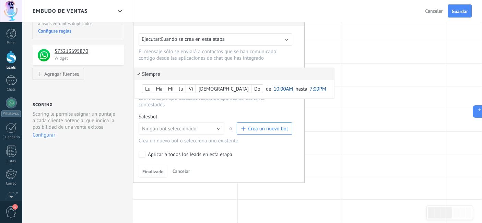
click at [250, 74] on li "Siempre" at bounding box center [234, 74] width 200 height 12
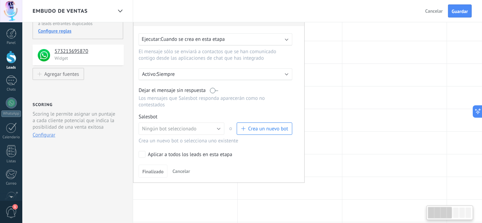
click at [255, 39] on div "Ejecutar: Cuando se crea en esta etapa" at bounding box center [213, 39] width 142 height 7
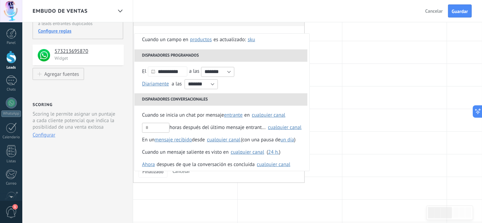
scroll to position [56, 0]
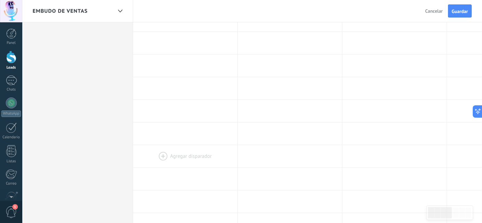
click at [189, 159] on div at bounding box center [185, 156] width 104 height 22
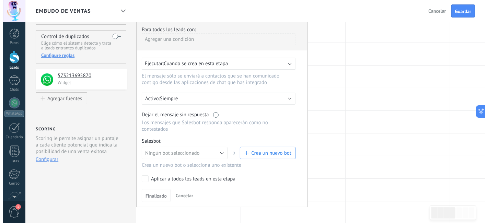
scroll to position [76, 0]
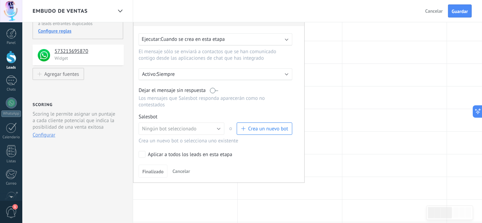
click at [261, 129] on button "Crea un nuevo bot" at bounding box center [265, 128] width 56 height 12
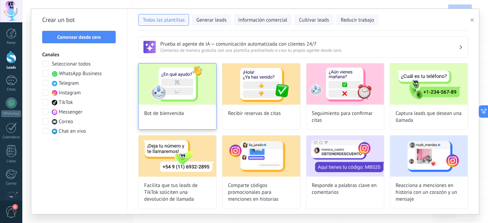
click at [184, 109] on div "Bot de bienvenida" at bounding box center [177, 96] width 78 height 67
type input "**********"
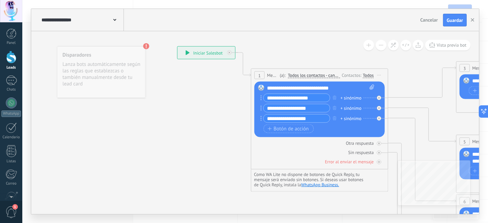
drag, startPoint x: 215, startPoint y: 215, endPoint x: 266, endPoint y: 208, distance: 52.3
click at [255, 213] on div "**********" at bounding box center [254, 111] width 465 height 223
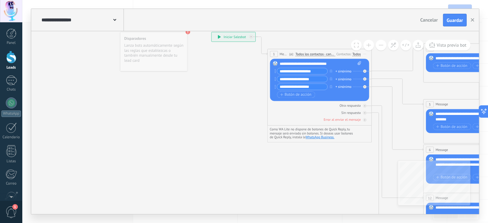
click at [324, 215] on div "**********" at bounding box center [254, 111] width 465 height 223
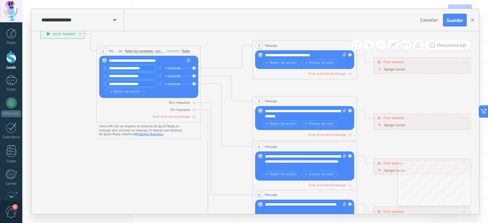
drag, startPoint x: 341, startPoint y: 186, endPoint x: 134, endPoint y: 183, distance: 207.1
click at [138, 182] on icon at bounding box center [316, 162] width 812 height 526
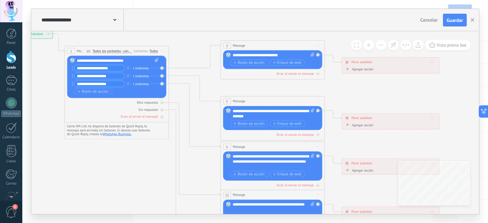
drag, startPoint x: 301, startPoint y: 124, endPoint x: 313, endPoint y: 143, distance: 22.8
click at [9, 29] on div "**********" at bounding box center [9, 29] width 0 height 0
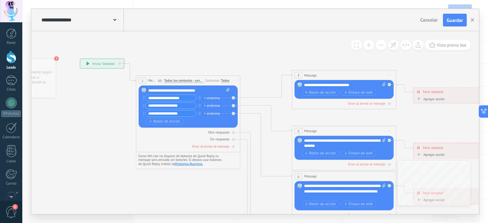
drag, startPoint x: 248, startPoint y: 85, endPoint x: 318, endPoint y: 116, distance: 76.7
click at [318, 116] on icon at bounding box center [356, 191] width 812 height 526
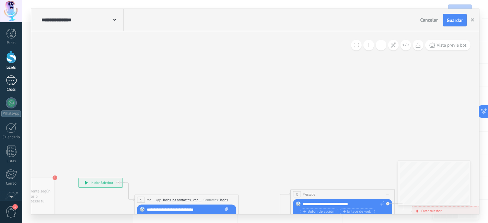
click at [12, 83] on div "1" at bounding box center [11, 80] width 11 height 10
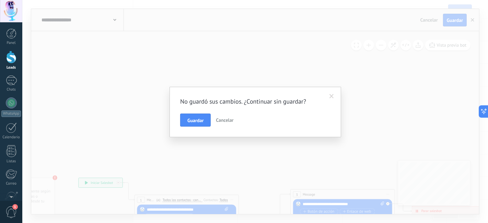
click at [223, 120] on span "Cancelar" at bounding box center [224, 120] width 17 height 6
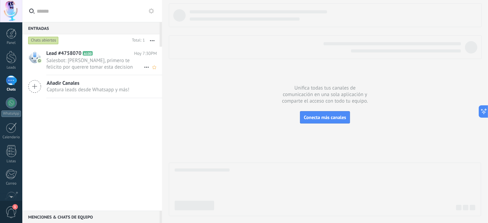
click at [90, 62] on span "Salesbot: [PERSON_NAME], primero te felicito por querere tomar esta decision Ah…" at bounding box center [94, 63] width 97 height 13
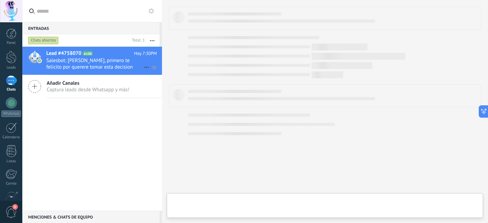
type textarea "**********"
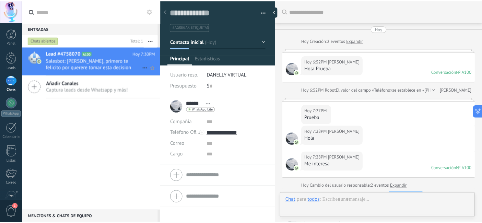
scroll to position [302, 0]
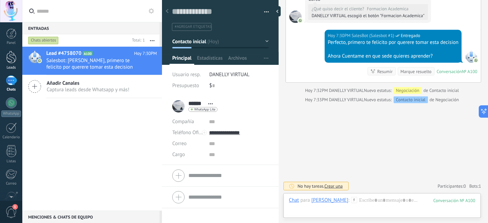
click at [5, 67] on div "Leads" at bounding box center [11, 67] width 20 height 4
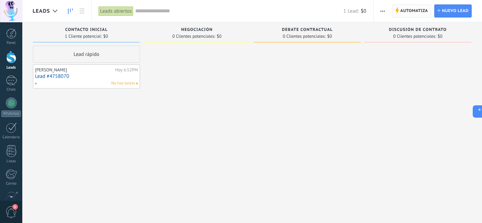
click at [406, 14] on span "Automatiza" at bounding box center [414, 11] width 28 height 12
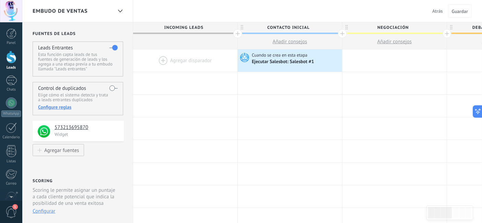
click at [179, 61] on div at bounding box center [185, 60] width 104 height 22
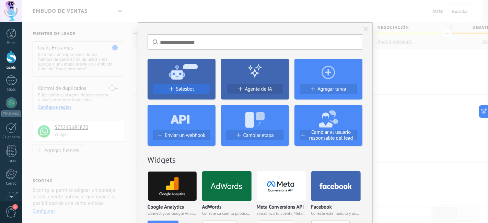
click at [182, 90] on span "Salesbot" at bounding box center [185, 89] width 18 height 6
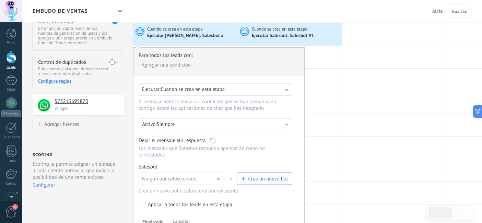
scroll to position [38, 0]
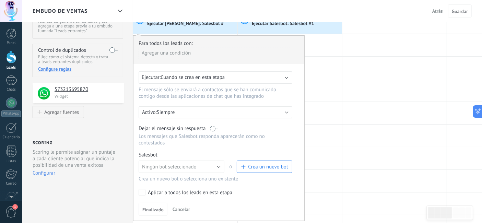
click at [199, 51] on div "Agregar una condición" at bounding box center [216, 53] width 154 height 12
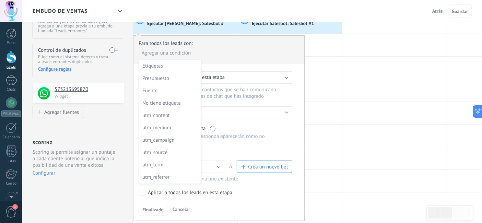
click at [253, 54] on div at bounding box center [218, 126] width 171 height 181
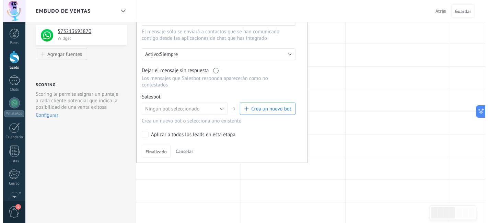
scroll to position [114, 0]
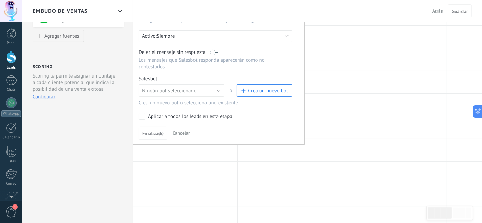
click at [265, 87] on span "Crea un nuevo bot" at bounding box center [268, 90] width 40 height 7
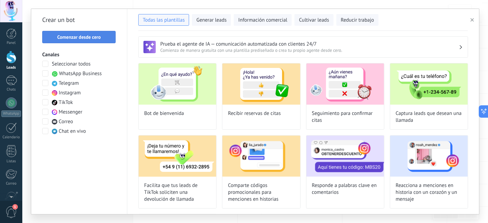
click at [98, 36] on span "Comenzar desde cero" at bounding box center [79, 37] width 44 height 5
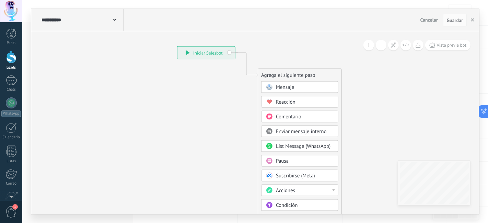
click at [294, 159] on div "Pausa" at bounding box center [305, 161] width 58 height 7
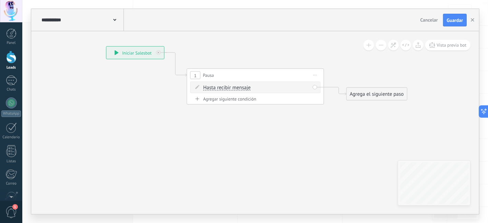
click at [239, 87] on span "Hasta recibir mensaje" at bounding box center [226, 87] width 47 height 5
click at [239, 87] on button "Hasta recibir mensaje" at bounding box center [243, 88] width 86 height 12
click at [231, 101] on span "Temporizador" at bounding box center [236, 100] width 83 height 7
click at [264, 88] on span ": * horas * min * sec" at bounding box center [254, 87] width 43 height 7
click at [255, 86] on input "*" at bounding box center [253, 87] width 3 height 5
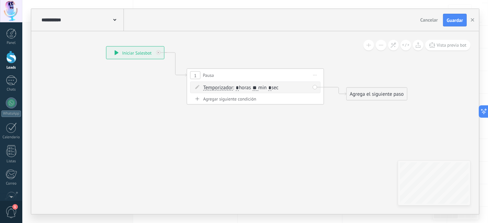
type input "*"
click at [269, 90] on input "*" at bounding box center [267, 87] width 3 height 5
type input "*"
type input "**"
click at [330, 143] on icon at bounding box center [245, 75] width 620 height 401
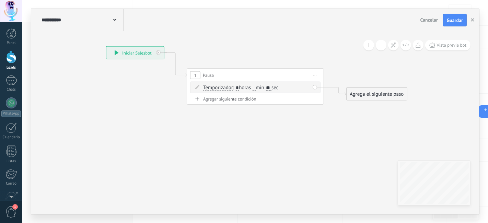
click at [383, 98] on div "Agrega el siguiente paso" at bounding box center [376, 93] width 60 height 11
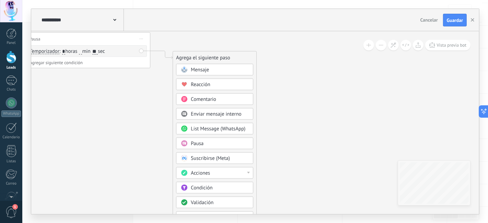
drag, startPoint x: 308, startPoint y: 176, endPoint x: 134, endPoint y: 96, distance: 190.7
click at [134, 96] on icon at bounding box center [71, 38] width 620 height 401
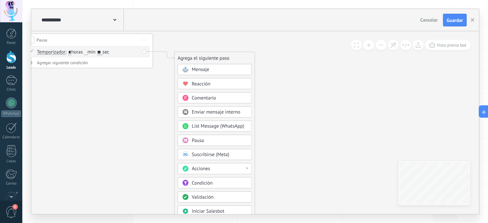
click at [231, 168] on div "Acciones" at bounding box center [219, 169] width 55 height 7
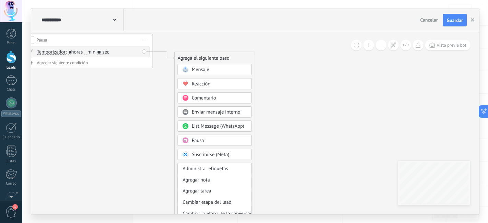
click at [297, 182] on icon at bounding box center [77, 40] width 596 height 385
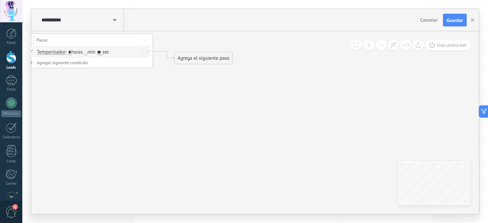
click at [224, 61] on div "Agrega el siguiente paso" at bounding box center [204, 58] width 58 height 11
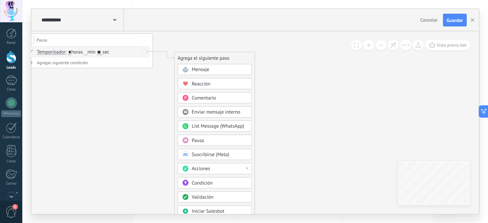
click at [224, 68] on div "Mensaje" at bounding box center [219, 70] width 55 height 7
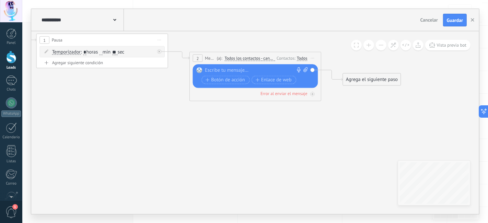
click at [241, 69] on div at bounding box center [254, 70] width 98 height 7
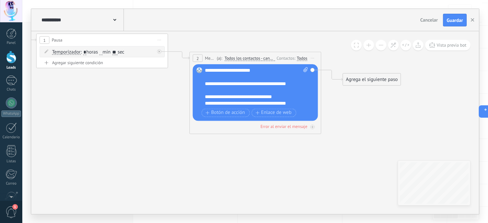
scroll to position [14, 0]
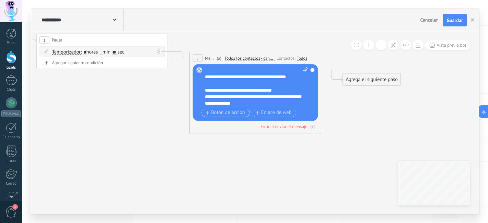
click at [238, 110] on span "Botón de acción" at bounding box center [224, 112] width 39 height 5
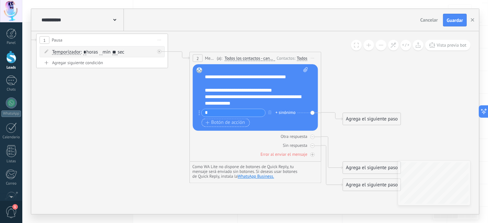
type input "*"
click at [231, 124] on span "Botón de acción" at bounding box center [224, 122] width 39 height 5
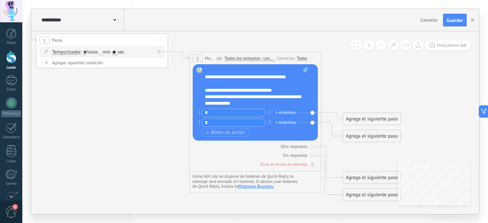
type input "*"
click at [285, 114] on div "+ sinónimo" at bounding box center [285, 113] width 20 height 7
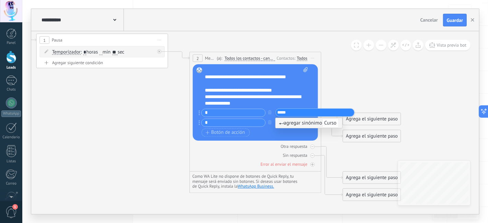
type input "*****"
click at [296, 100] on div "**********" at bounding box center [257, 86] width 104 height 39
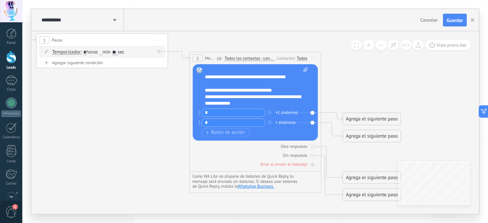
click at [294, 122] on div "+ sinónimo" at bounding box center [285, 122] width 20 height 7
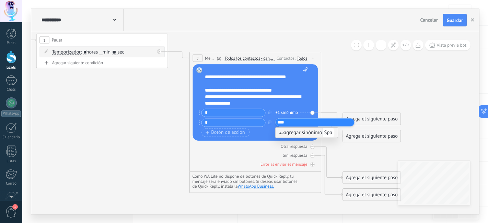
type input "***"
type input "*****"
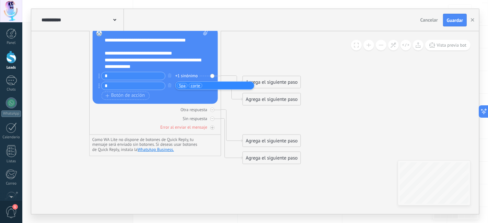
drag, startPoint x: 403, startPoint y: 82, endPoint x: 306, endPoint y: 46, distance: 103.6
click at [306, 46] on icon at bounding box center [68, 70] width 749 height 518
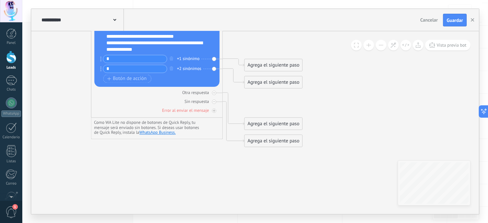
drag, startPoint x: 220, startPoint y: 104, endPoint x: 231, endPoint y: 147, distance: 44.7
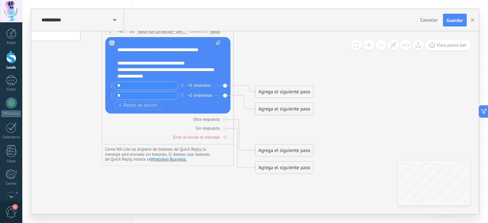
drag, startPoint x: 132, startPoint y: 141, endPoint x: 143, endPoint y: 170, distance: 31.1
click at [143, 170] on icon at bounding box center [81, 80] width 749 height 518
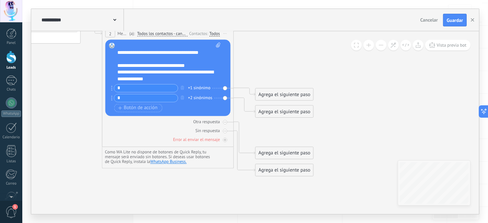
click at [196, 66] on div "**********" at bounding box center [169, 62] width 104 height 39
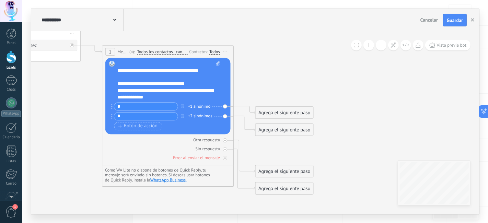
click at [268, 109] on div "Agrega el siguiente paso" at bounding box center [284, 112] width 58 height 11
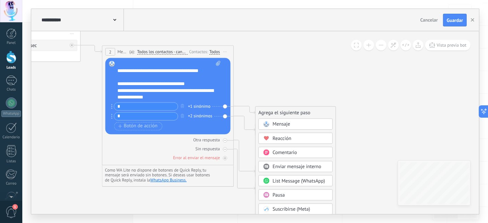
click at [289, 126] on span "Mensaje" at bounding box center [281, 124] width 17 height 6
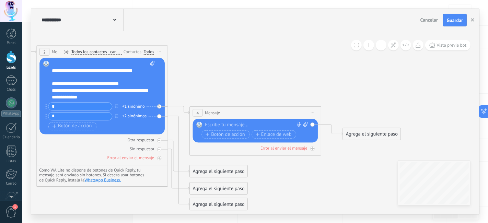
click at [289, 126] on div at bounding box center [254, 125] width 98 height 7
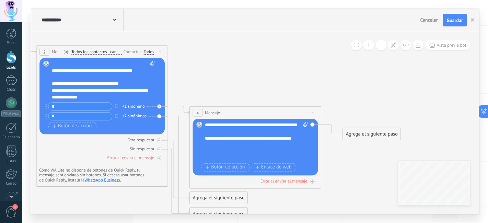
scroll to position [0, 0]
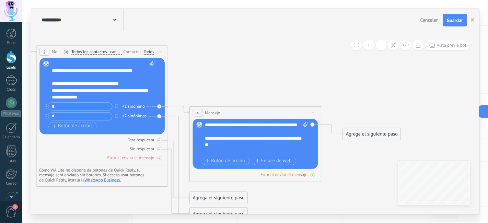
drag, startPoint x: 252, startPoint y: 157, endPoint x: 248, endPoint y: 153, distance: 6.1
click at [251, 157] on div "Botón de acción Enlace de web" at bounding box center [255, 161] width 106 height 8
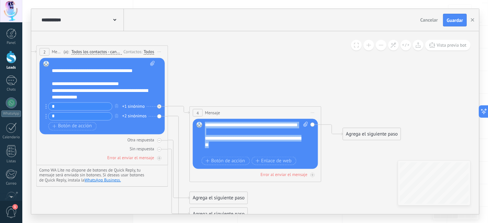
drag, startPoint x: 248, startPoint y: 152, endPoint x: 175, endPoint y: 101, distance: 88.6
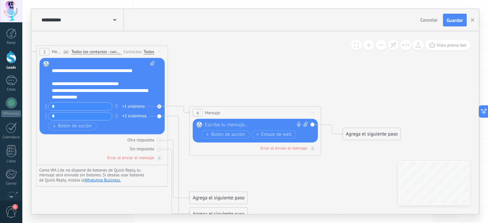
click at [311, 113] on span "Iniciar vista previa aquí Cambiar nombre Duplicar [GEOGRAPHIC_DATA]" at bounding box center [312, 113] width 11 height 10
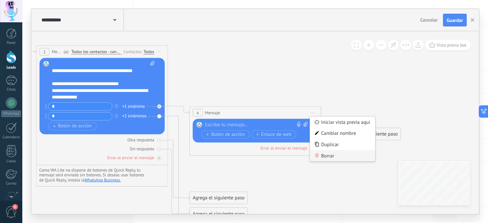
click at [337, 154] on div "Borrar" at bounding box center [342, 155] width 65 height 11
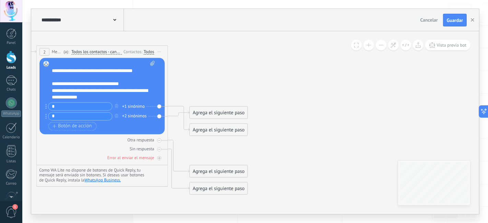
click at [202, 130] on div "Agrega el siguiente paso" at bounding box center [219, 129] width 58 height 11
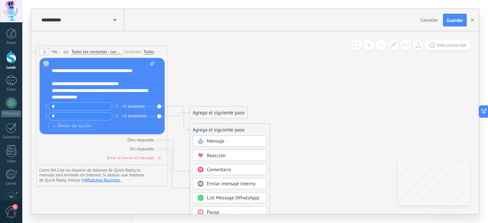
click at [221, 143] on span "Mensaje" at bounding box center [215, 141] width 17 height 6
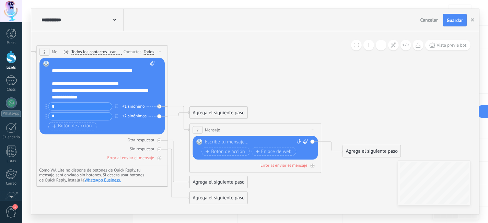
click at [311, 130] on icon at bounding box center [312, 130] width 3 height 1
click at [321, 171] on div "Borrar" at bounding box center [342, 172] width 65 height 11
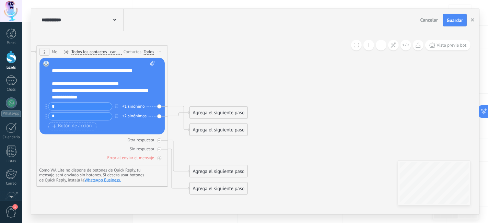
click at [222, 132] on div "Agrega el siguiente paso" at bounding box center [219, 129] width 58 height 11
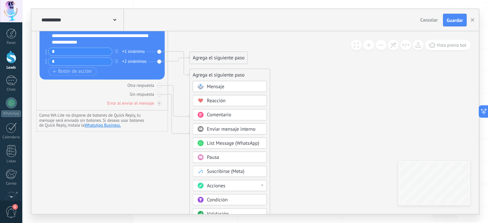
click at [230, 157] on div "Pausa" at bounding box center [234, 157] width 55 height 7
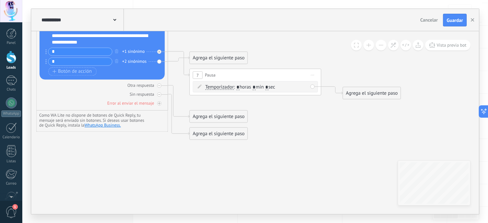
click at [269, 86] on input "*" at bounding box center [266, 87] width 3 height 5
type input "**"
click at [256, 85] on input "*" at bounding box center [254, 87] width 3 height 5
click at [274, 119] on icon at bounding box center [92, 46] width 902 height 518
click at [356, 98] on div "Agrega el siguiente paso" at bounding box center [372, 93] width 58 height 11
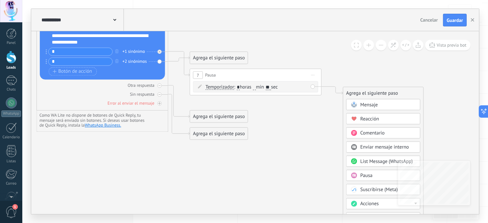
click at [397, 108] on div "Mensaje" at bounding box center [387, 105] width 55 height 7
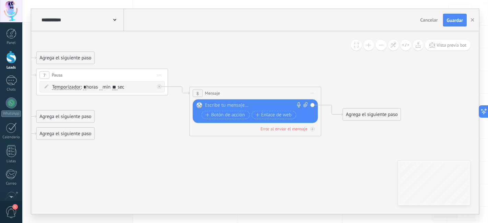
click at [243, 108] on div at bounding box center [254, 105] width 98 height 7
paste div
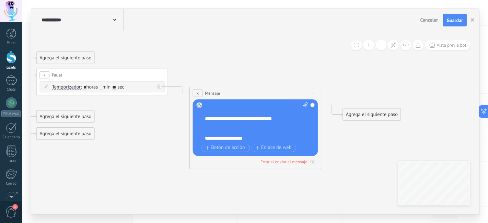
scroll to position [21, 0]
click at [250, 137] on div "**********" at bounding box center [250, 138] width 91 height 7
click at [265, 141] on div "**********" at bounding box center [250, 138] width 91 height 7
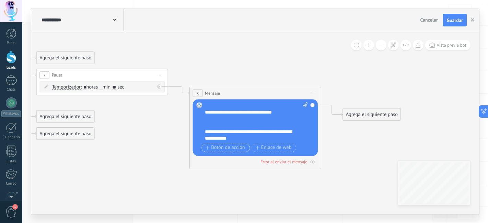
click at [223, 149] on span "Botón de acción" at bounding box center [224, 147] width 39 height 5
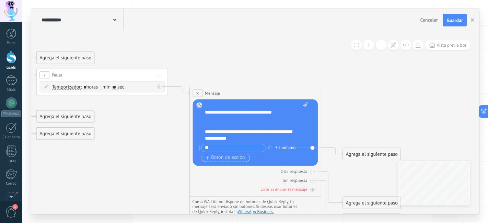
type input "*"
click at [247, 140] on div "**********" at bounding box center [250, 135] width 91 height 13
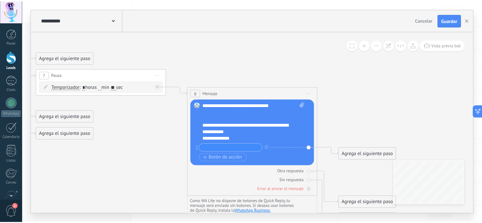
scroll to position [41, 0]
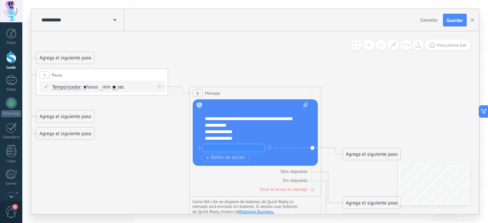
click at [208, 132] on div "**********" at bounding box center [250, 129] width 91 height 26
click at [260, 133] on div "**********" at bounding box center [250, 129] width 91 height 26
click at [265, 139] on div "**********" at bounding box center [250, 129] width 91 height 26
click at [237, 158] on span "Botón de acción" at bounding box center [224, 157] width 39 height 5
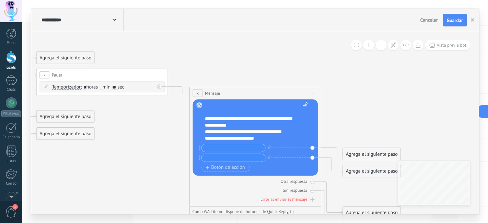
click at [243, 147] on input "text" at bounding box center [233, 148] width 63 height 8
type input "*"
click at [246, 158] on input "text" at bounding box center [233, 158] width 63 height 8
type input "*"
click at [243, 171] on button "Botón de acción" at bounding box center [226, 168] width 48 height 8
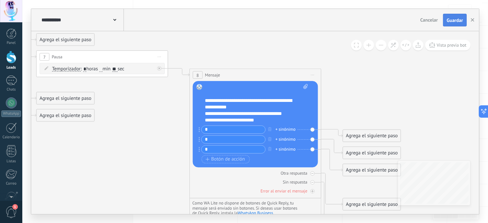
type input "*"
click at [451, 21] on span "Guardar" at bounding box center [454, 20] width 16 height 5
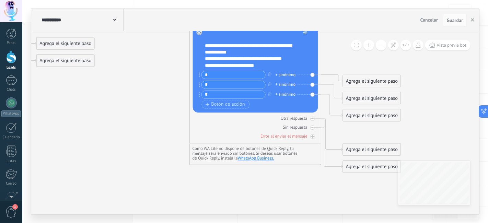
click at [421, 109] on icon at bounding box center [15, 26] width 1055 height 624
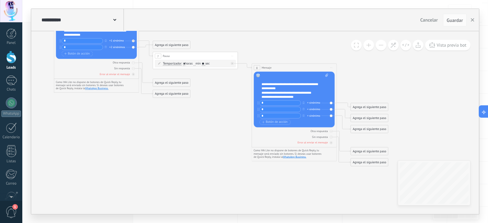
drag, startPoint x: 130, startPoint y: 143, endPoint x: 205, endPoint y: 128, distance: 76.3
click at [205, 128] on icon at bounding box center [139, 71] width 681 height 403
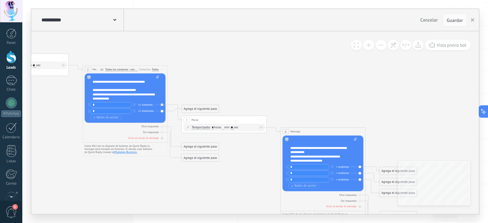
drag, startPoint x: 206, startPoint y: 121, endPoint x: 225, endPoint y: 19, distance: 103.2
click at [228, 19] on div "**********" at bounding box center [255, 111] width 448 height 205
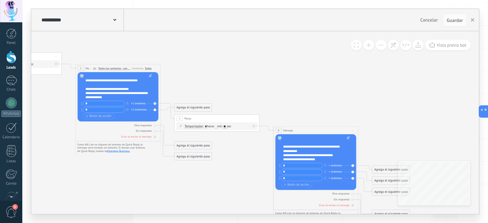
click at [287, 70] on icon at bounding box center [160, 133] width 681 height 403
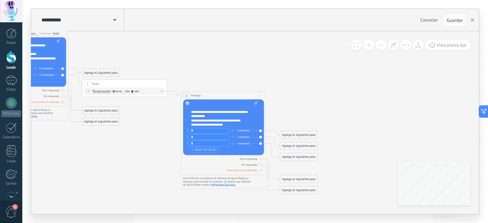
drag, startPoint x: 355, startPoint y: 92, endPoint x: 262, endPoint y: 57, distance: 98.8
click at [262, 56] on icon at bounding box center [68, 98] width 681 height 403
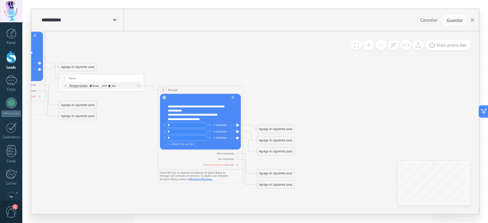
drag, startPoint x: 347, startPoint y: 128, endPoint x: 324, endPoint y: 123, distance: 23.1
click at [324, 123] on icon at bounding box center [45, 93] width 681 height 403
click at [286, 129] on div "Agrega el siguiente paso" at bounding box center [275, 129] width 37 height 7
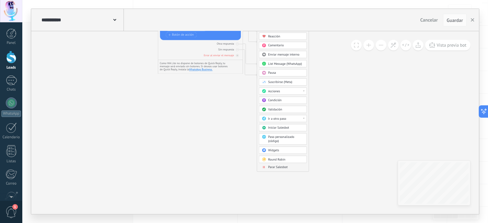
click at [277, 165] on span "Parar Salesbot" at bounding box center [278, 167] width 20 height 4
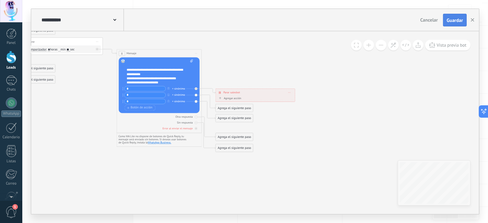
click at [446, 22] on span "Guardar" at bounding box center [454, 20] width 16 height 5
click at [477, 20] on button "button" at bounding box center [472, 20] width 10 height 13
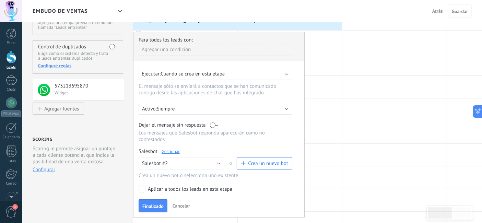
scroll to position [38, 0]
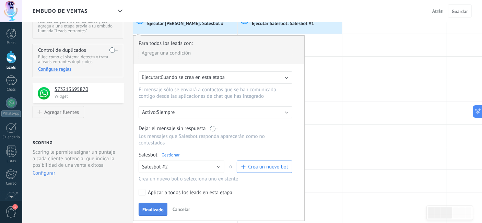
click at [144, 207] on span "Finalizado" at bounding box center [152, 209] width 21 height 5
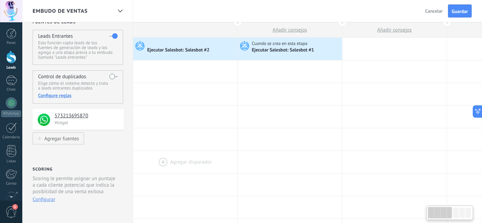
scroll to position [0, 0]
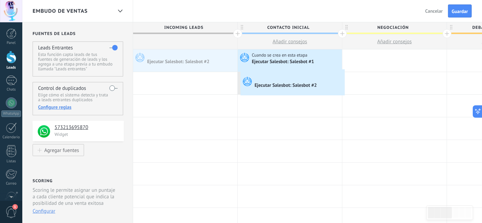
drag, startPoint x: 200, startPoint y: 61, endPoint x: 242, endPoint y: 71, distance: 42.9
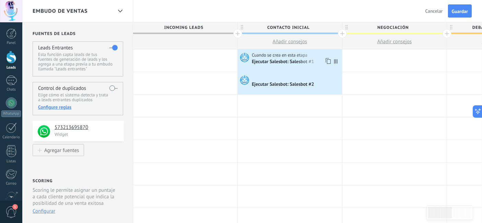
click at [270, 55] on span "Cuando se crea en esta etapa" at bounding box center [280, 55] width 57 height 6
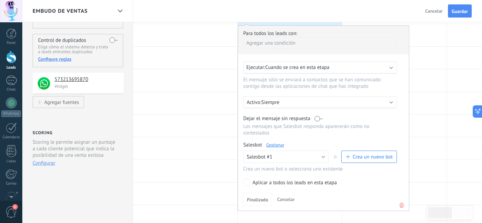
scroll to position [114, 0]
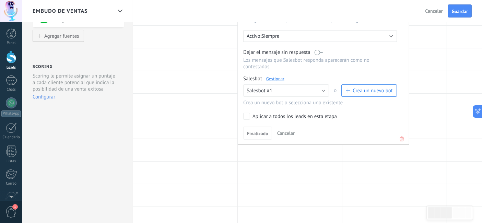
click at [400, 135] on icon at bounding box center [402, 139] width 8 height 8
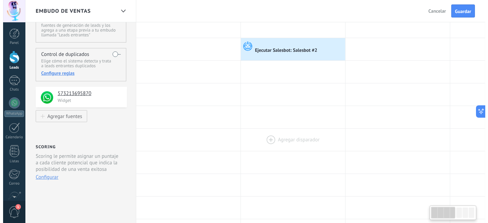
scroll to position [0, 0]
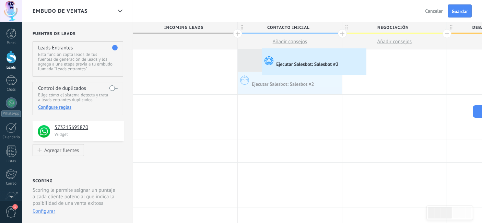
drag, startPoint x: 290, startPoint y: 81, endPoint x: 244, endPoint y: 49, distance: 55.7
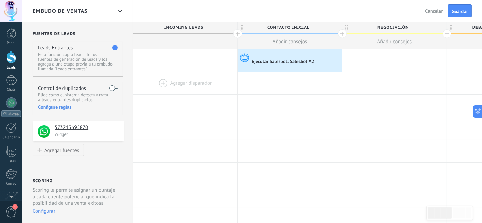
click at [213, 87] on div at bounding box center [185, 83] width 104 height 22
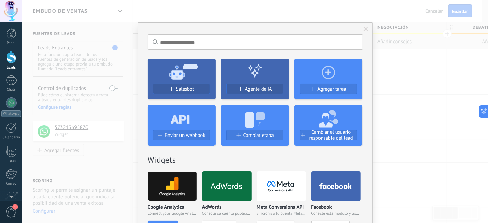
click at [87, 56] on div "No hay resultados Salesbot Agente de IA Agregar tarea Enviar un webhook Cambiar…" at bounding box center [254, 111] width 465 height 223
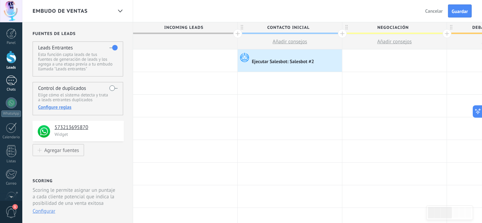
click at [13, 86] on link "1 Chats" at bounding box center [11, 83] width 22 height 16
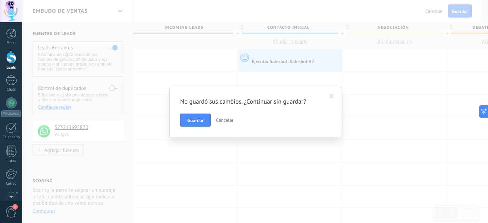
click at [8, 61] on div at bounding box center [11, 57] width 10 height 13
click at [185, 120] on button "Guardar" at bounding box center [195, 120] width 31 height 13
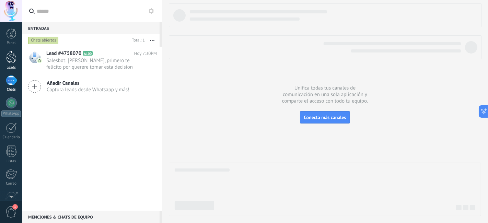
click at [7, 63] on div at bounding box center [11, 57] width 10 height 13
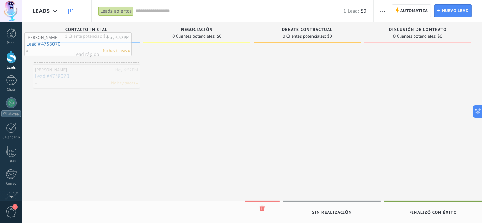
drag, startPoint x: 87, startPoint y: 76, endPoint x: 79, endPoint y: 44, distance: 33.4
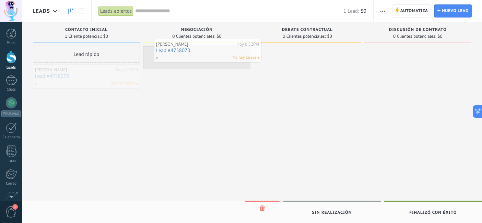
drag, startPoint x: 84, startPoint y: 74, endPoint x: 207, endPoint y: 46, distance: 126.1
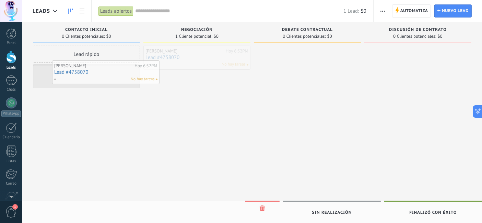
drag, startPoint x: 205, startPoint y: 56, endPoint x: 103, endPoint y: 71, distance: 103.3
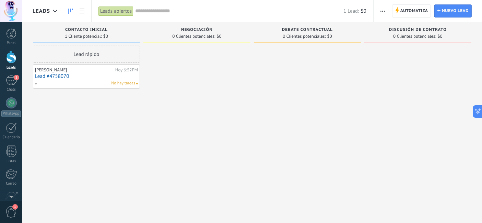
click at [78, 77] on link "Lead #4758070" at bounding box center [86, 76] width 103 height 6
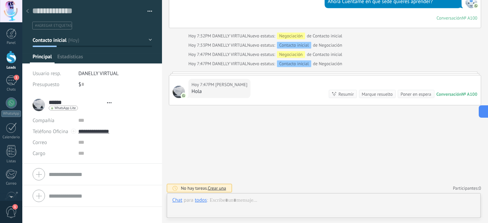
scroll to position [10, 0]
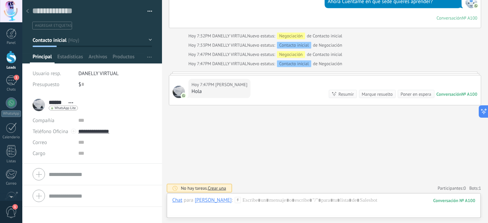
click at [28, 9] on div at bounding box center [28, 11] width 10 height 13
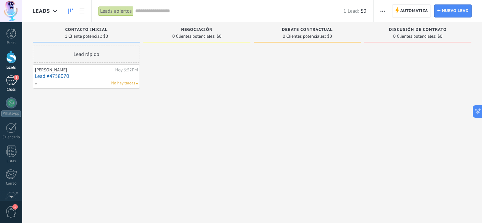
click at [17, 85] on link "1 Chats" at bounding box center [11, 83] width 22 height 16
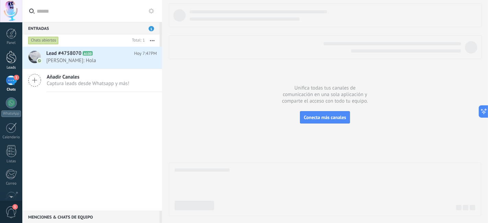
click at [7, 60] on div at bounding box center [11, 57] width 10 height 13
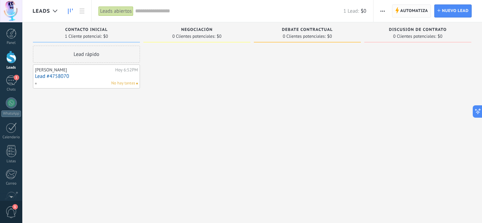
click at [408, 13] on span "Automatiza" at bounding box center [414, 11] width 28 height 12
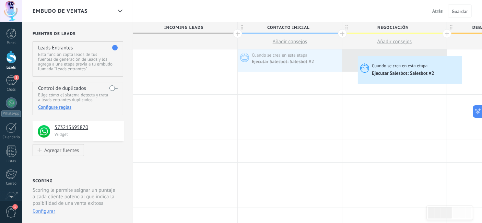
drag, startPoint x: 266, startPoint y: 56, endPoint x: 348, endPoint y: 49, distance: 82.6
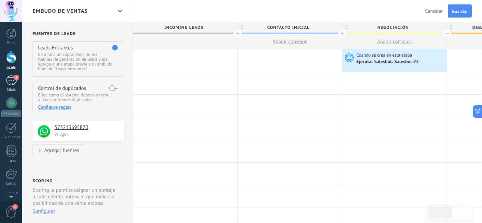
click at [5, 77] on link "1 Chats" at bounding box center [11, 83] width 22 height 16
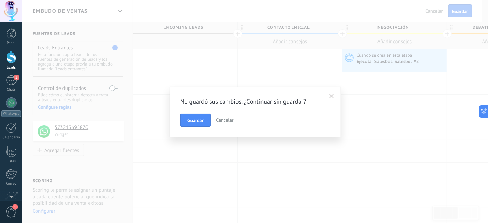
click at [195, 113] on div "No guardó sus cambios. ¿Continuar sin guardar? Guardar Cancelar" at bounding box center [255, 111] width 150 height 29
click at [195, 118] on span "Guardar" at bounding box center [195, 120] width 16 height 5
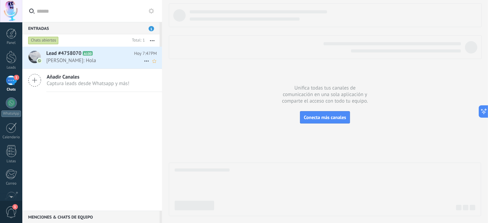
click at [83, 66] on div "Lead #4758070 A100 [DATE] 7:47PM [PERSON_NAME]: Hola" at bounding box center [104, 58] width 116 height 22
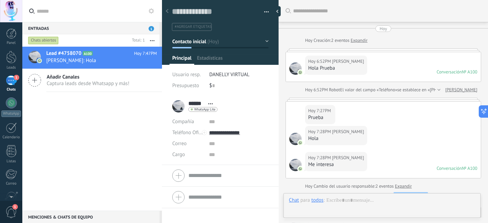
scroll to position [374, 0]
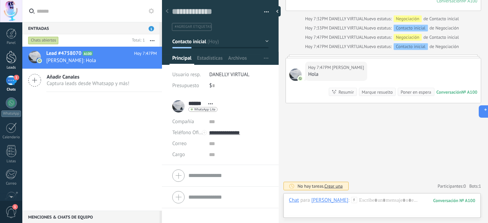
click at [14, 55] on div at bounding box center [11, 57] width 10 height 13
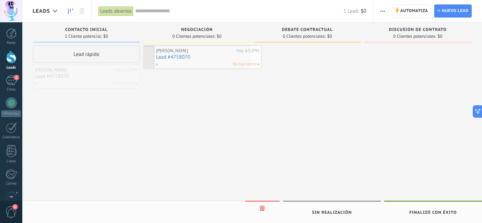
drag, startPoint x: 82, startPoint y: 83, endPoint x: 203, endPoint y: 63, distance: 122.6
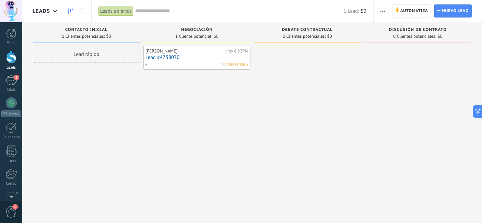
click at [198, 60] on link "Lead #4758070" at bounding box center [196, 58] width 103 height 6
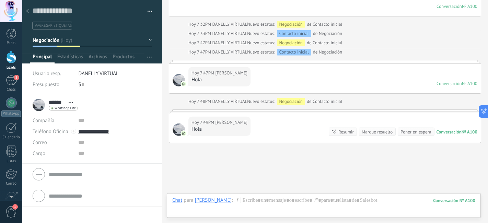
scroll to position [359, 0]
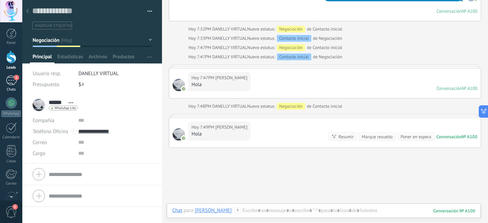
click at [15, 81] on div "1" at bounding box center [11, 80] width 11 height 10
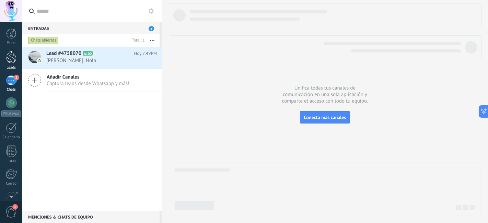
click at [8, 57] on div at bounding box center [11, 57] width 10 height 13
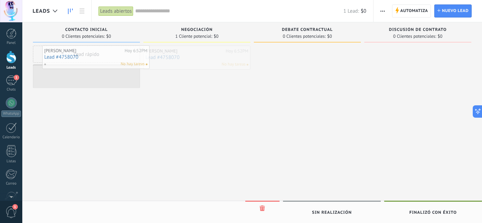
drag, startPoint x: 191, startPoint y: 60, endPoint x: 89, endPoint y: 60, distance: 101.5
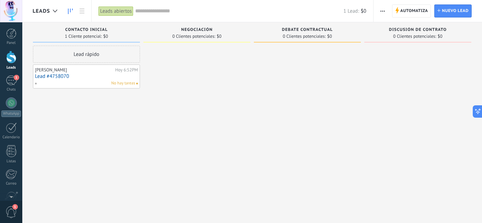
click at [136, 74] on link "Lead #4758070" at bounding box center [86, 76] width 103 height 6
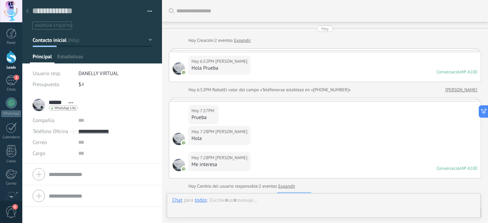
scroll to position [412, 0]
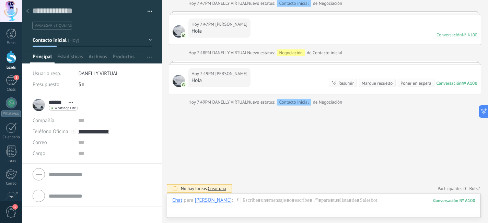
click at [147, 12] on span "button" at bounding box center [149, 12] width 5 height 1
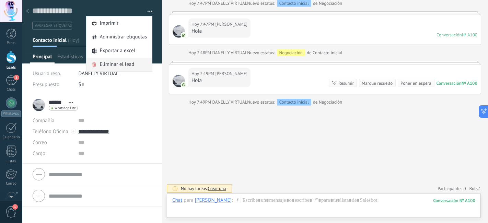
click at [134, 62] on div "Eliminar el lead" at bounding box center [118, 65] width 65 height 14
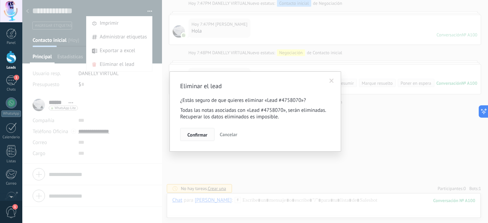
click at [196, 135] on span "Confirmar" at bounding box center [197, 134] width 20 height 5
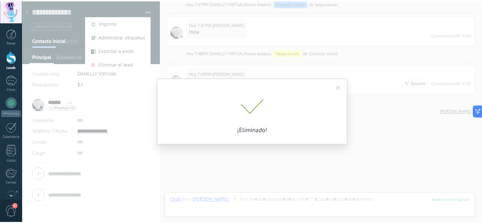
scroll to position [421, 0]
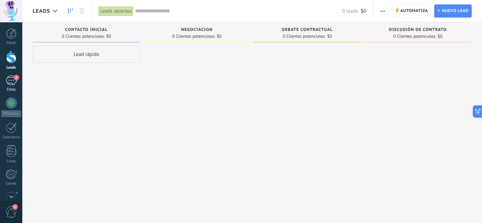
click at [4, 79] on link "1 Chats" at bounding box center [11, 83] width 22 height 16
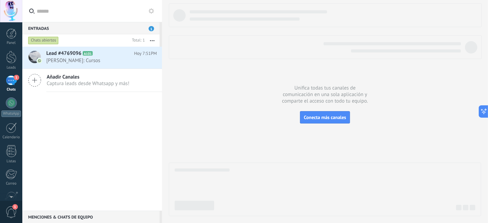
click at [78, 75] on span "Añadir Canales" at bounding box center [88, 77] width 83 height 7
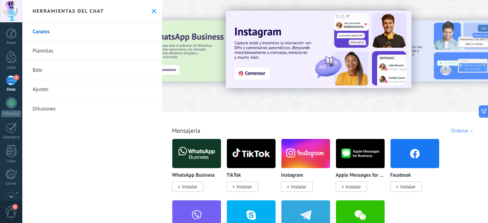
click at [52, 73] on link "Bots" at bounding box center [92, 70] width 140 height 19
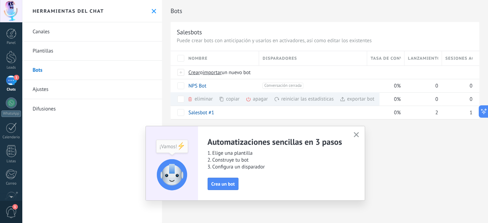
click at [356, 133] on icon "button" at bounding box center [356, 134] width 5 height 5
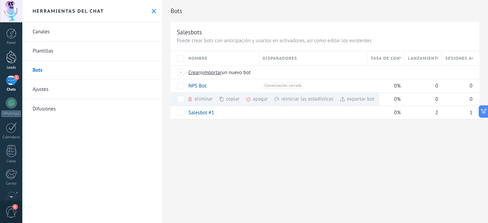
click at [8, 59] on div at bounding box center [11, 57] width 10 height 13
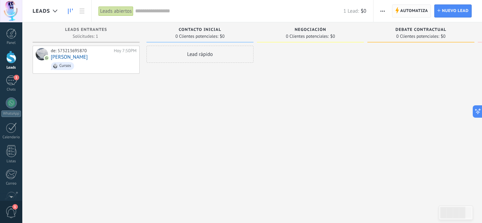
click at [407, 13] on span "Automatiza" at bounding box center [414, 11] width 28 height 12
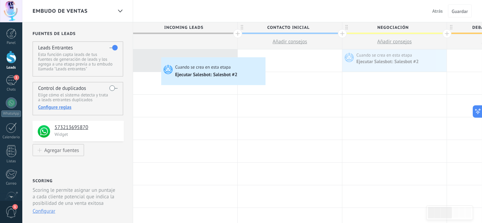
drag, startPoint x: 363, startPoint y: 60, endPoint x: 158, endPoint y: 57, distance: 205.4
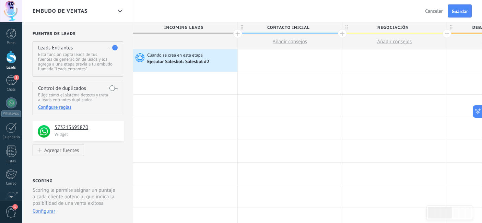
click at [231, 61] on icon at bounding box center [230, 61] width 3 height 4
click at [224, 62] on icon at bounding box center [222, 61] width 7 height 9
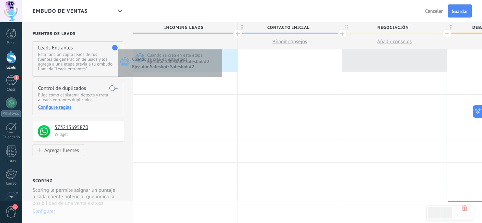
click at [220, 47] on div at bounding box center [185, 41] width 104 height 15
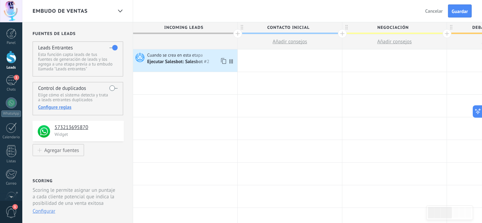
click at [182, 58] on span "Cuando se crea en esta etapa" at bounding box center [175, 55] width 57 height 6
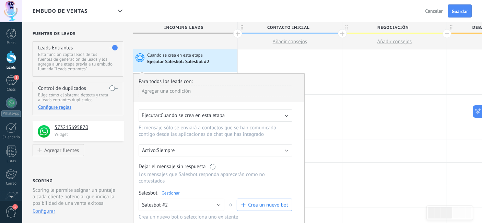
click at [277, 44] on span "Añadir consejos" at bounding box center [290, 41] width 35 height 7
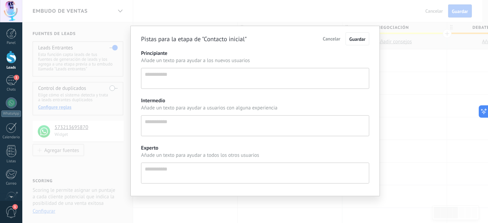
click at [339, 40] on span "Cancelar" at bounding box center [331, 39] width 17 height 6
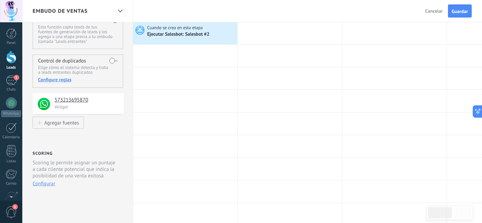
scroll to position [0, 0]
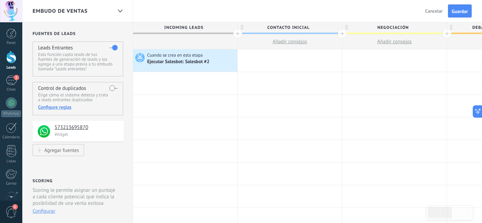
click at [426, 9] on span "Cancelar" at bounding box center [433, 11] width 17 height 6
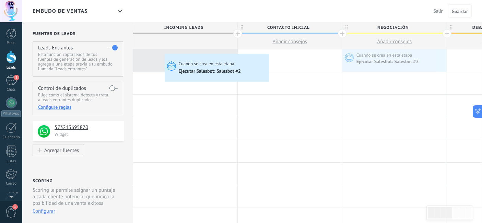
drag, startPoint x: 378, startPoint y: 59, endPoint x: 165, endPoint y: 53, distance: 212.4
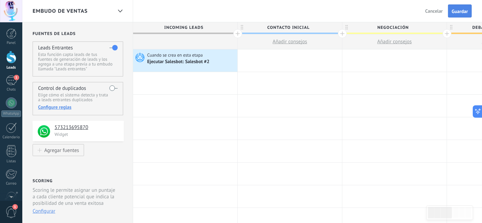
click at [460, 10] on span "Guardar" at bounding box center [460, 11] width 16 height 5
click at [4, 79] on link "1 Chats" at bounding box center [11, 83] width 22 height 16
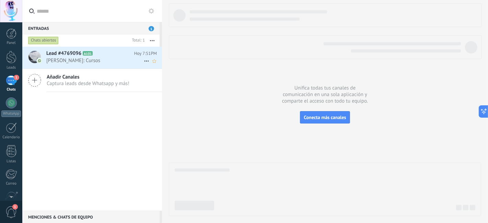
click at [106, 64] on div "Lead #4769096 A101 [DATE] 7:51PM [PERSON_NAME]: Cursos" at bounding box center [104, 58] width 116 height 22
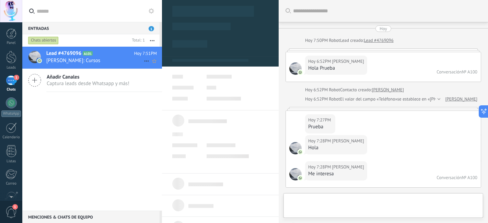
type textarea "**********"
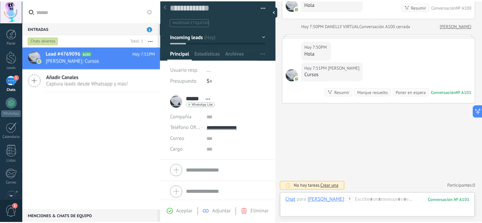
scroll to position [7, 0]
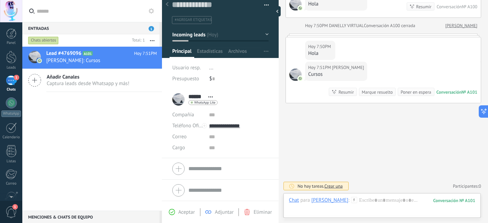
click at [10, 82] on div "1" at bounding box center [11, 80] width 11 height 10
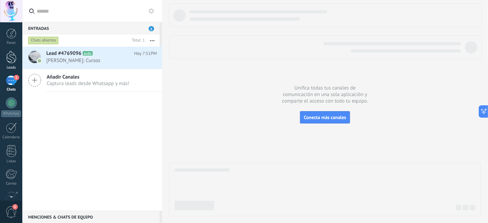
click at [11, 58] on div at bounding box center [11, 57] width 10 height 13
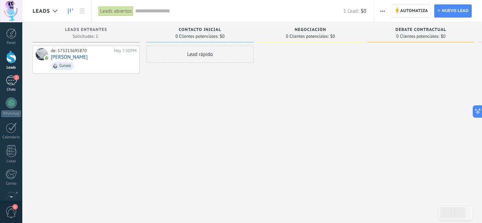
click at [9, 81] on div "1" at bounding box center [11, 80] width 11 height 10
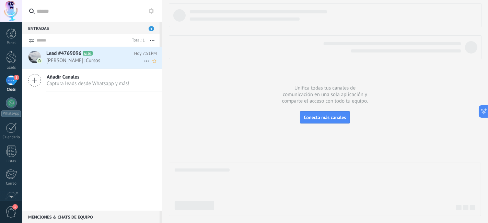
click at [80, 61] on span "[PERSON_NAME]: Cursos" at bounding box center [94, 60] width 97 height 7
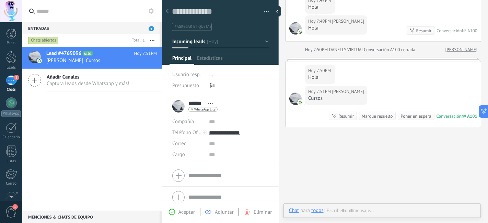
scroll to position [10, 0]
click at [346, 118] on div "Resumir" at bounding box center [345, 116] width 15 height 7
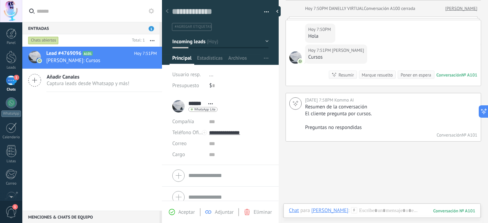
scroll to position [381, 0]
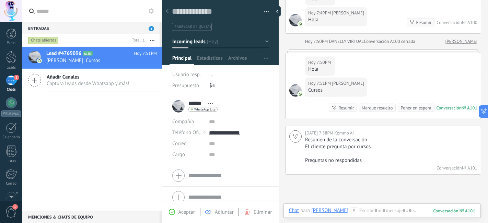
click at [403, 111] on div "Poner en espera" at bounding box center [415, 108] width 31 height 7
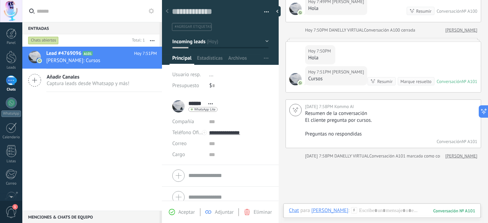
click at [403, 85] on div "Marque resuelto" at bounding box center [415, 81] width 31 height 7
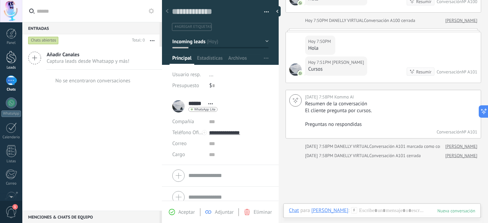
click at [7, 64] on link "Leads" at bounding box center [11, 60] width 22 height 19
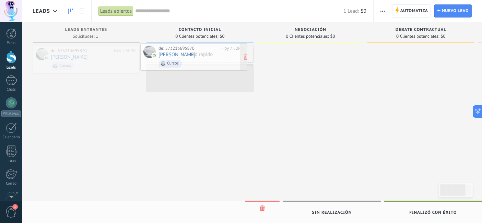
drag, startPoint x: 92, startPoint y: 61, endPoint x: 201, endPoint y: 59, distance: 108.4
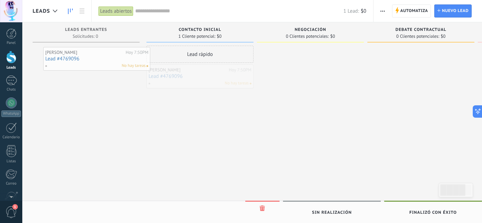
drag, startPoint x: 178, startPoint y: 77, endPoint x: 62, endPoint y: 56, distance: 117.8
drag, startPoint x: 222, startPoint y: 74, endPoint x: 92, endPoint y: 48, distance: 132.8
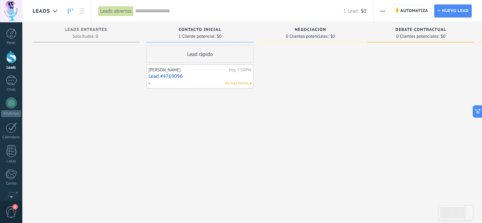
drag, startPoint x: 243, startPoint y: 74, endPoint x: 267, endPoint y: 62, distance: 26.1
click at [267, 62] on div at bounding box center [310, 112] width 107 height 133
click at [148, 81] on span at bounding box center [152, 83] width 8 height 6
click at [261, 75] on div at bounding box center [310, 112] width 107 height 133
click at [169, 77] on link "Lead #4769096" at bounding box center [199, 76] width 103 height 6
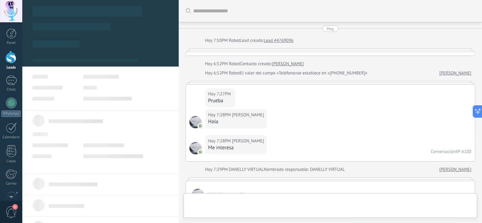
type textarea "**********"
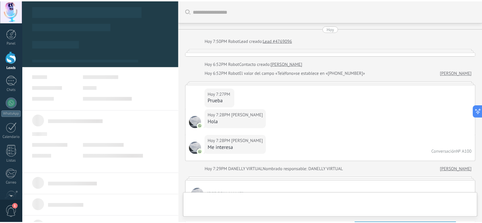
scroll to position [474, 0]
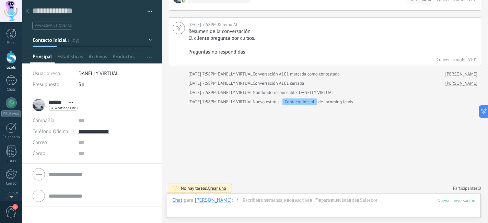
click at [26, 13] on icon at bounding box center [27, 11] width 3 height 4
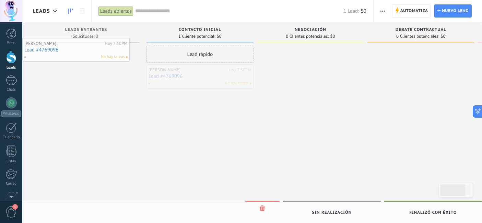
drag, startPoint x: 195, startPoint y: 74, endPoint x: 51, endPoint y: 47, distance: 146.5
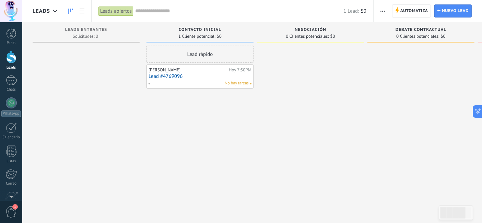
click at [248, 83] on span "No hay tareas" at bounding box center [237, 83] width 24 height 6
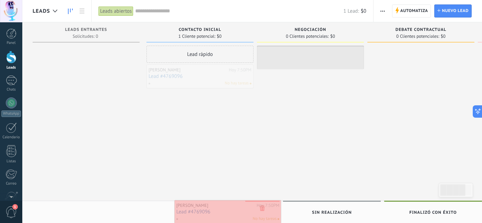
drag, startPoint x: 248, startPoint y: 84, endPoint x: 276, endPoint y: 219, distance: 137.9
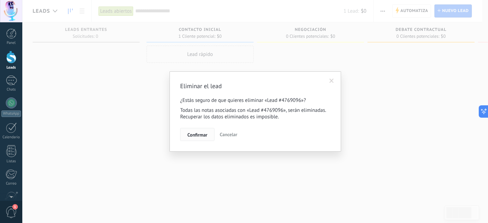
click at [198, 134] on span "Confirmar" at bounding box center [197, 134] width 20 height 5
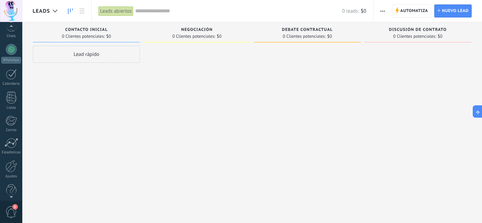
scroll to position [62, 0]
click at [5, 132] on div at bounding box center [11, 135] width 14 height 10
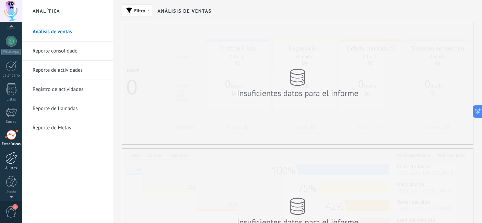
click at [7, 156] on div at bounding box center [11, 158] width 12 height 12
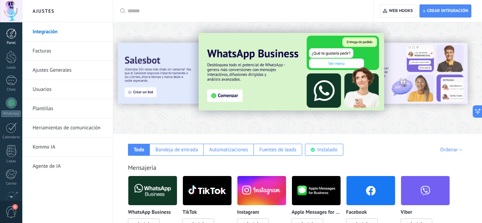
click at [11, 40] on link "Panel" at bounding box center [11, 36] width 22 height 17
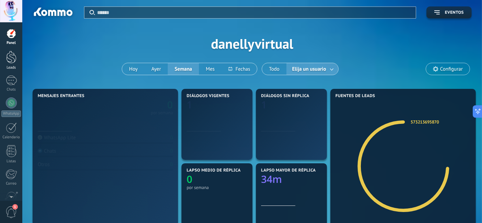
click at [12, 53] on div at bounding box center [11, 57] width 10 height 13
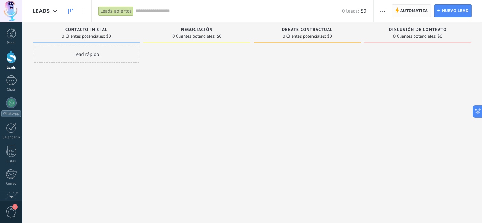
click at [427, 12] on span "Automatiza" at bounding box center [414, 11] width 28 height 12
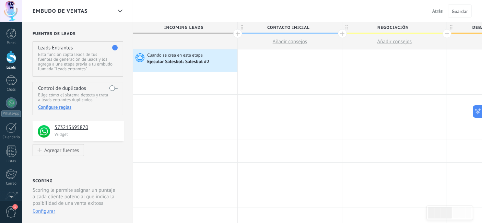
click at [440, 13] on span "Atrás" at bounding box center [437, 11] width 11 height 6
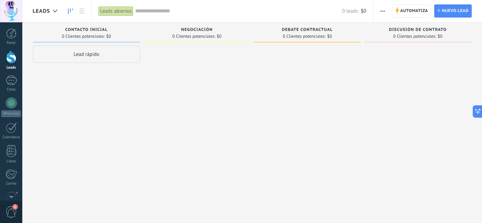
click at [383, 10] on span "button" at bounding box center [382, 10] width 4 height 13
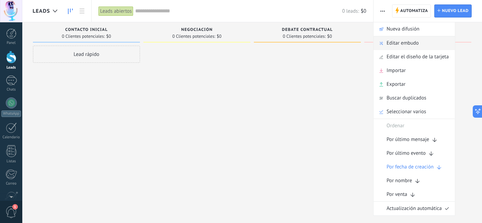
click at [396, 45] on span "Editar embudo" at bounding box center [402, 43] width 32 height 14
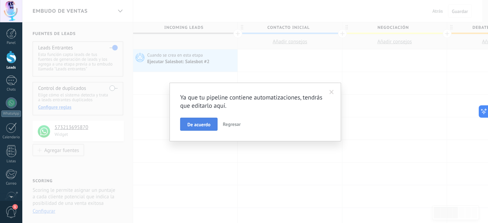
click at [200, 128] on button "De acuerdo" at bounding box center [198, 124] width 37 height 13
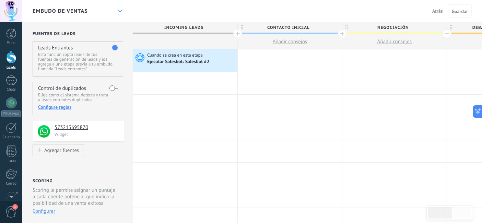
click at [120, 13] on div at bounding box center [120, 10] width 12 height 13
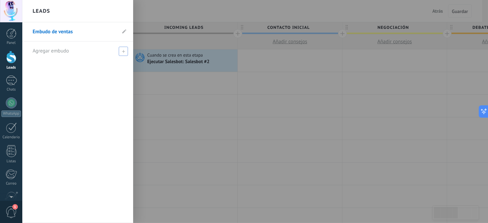
click at [124, 53] on span at bounding box center [123, 51] width 9 height 9
click at [125, 47] on span at bounding box center [124, 51] width 8 height 9
click at [126, 53] on span at bounding box center [124, 51] width 8 height 9
click at [126, 51] on span at bounding box center [124, 51] width 6 height 5
click at [141, 119] on div at bounding box center [266, 111] width 488 height 223
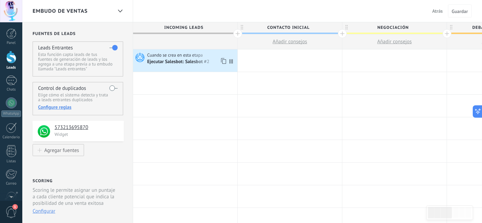
click at [206, 59] on div "Ejecutar Salesbot: Salesbot #2" at bounding box center [178, 62] width 63 height 6
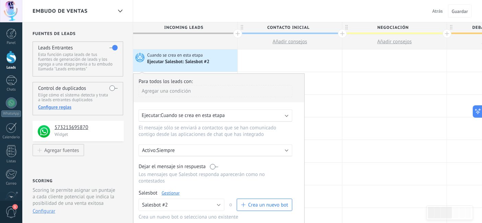
drag, startPoint x: 206, startPoint y: 59, endPoint x: 270, endPoint y: 175, distance: 132.8
click at [237, 72] on div "Cuando se crea en esta etapa Ejecutar Salesbot: Salesbot #2 Avanzado Para todos…" at bounding box center [185, 60] width 104 height 22
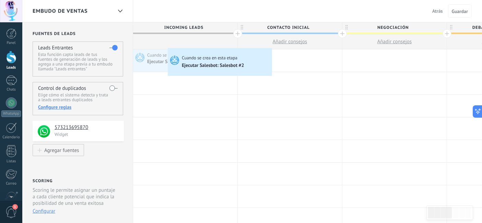
drag, startPoint x: 191, startPoint y: 59, endPoint x: 161, endPoint y: 49, distance: 31.0
click at [163, 49] on div "Cuando se crea en esta etapa Ejecutar Salesbot: Salesbot #2 Avanzado Cuando se …" at bounding box center [185, 60] width 104 height 22
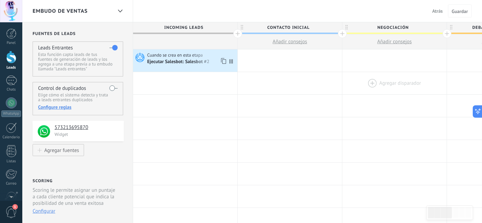
drag, startPoint x: 166, startPoint y: 54, endPoint x: 375, endPoint y: 90, distance: 211.8
click at [375, 90] on div at bounding box center [394, 83] width 104 height 22
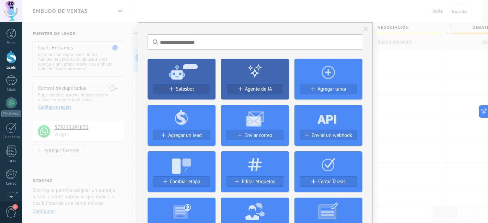
click at [368, 27] on span at bounding box center [365, 29] width 11 height 12
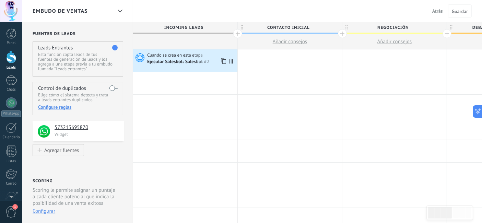
click at [232, 62] on icon at bounding box center [230, 61] width 3 height 4
click at [230, 62] on icon at bounding box center [230, 61] width 3 height 4
click at [225, 63] on icon at bounding box center [222, 61] width 7 height 9
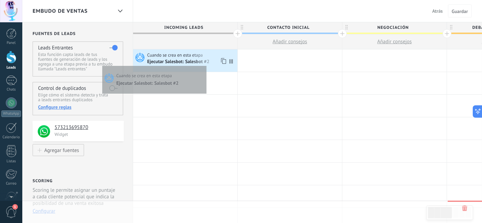
click at [205, 64] on div "Ejecutar Salesbot: Salesbot #2" at bounding box center [178, 62] width 63 height 6
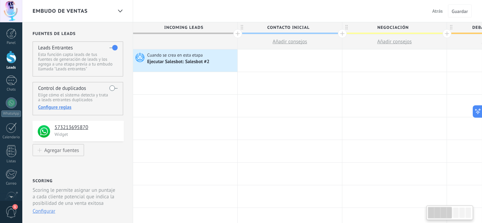
click at [464, 215] on div at bounding box center [461, 212] width 5 height 10
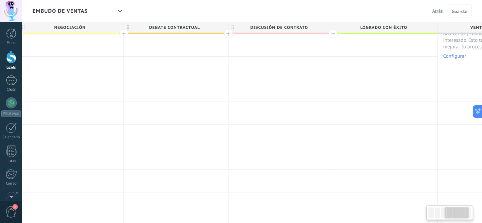
scroll to position [0, 321]
drag, startPoint x: 417, startPoint y: 147, endPoint x: 107, endPoint y: 239, distance: 322.8
click at [107, 185] on html ".abccls-1,.abccls-2{fill-rule:evenodd}.abccls-2{fill:#fff} .abfcls-1{fill:none}…" at bounding box center [241, 73] width 482 height 223
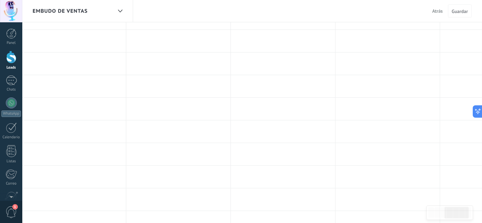
scroll to position [0, 0]
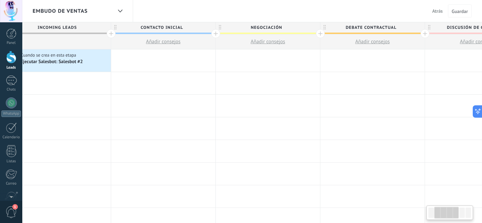
drag, startPoint x: 276, startPoint y: 109, endPoint x: 480, endPoint y: 99, distance: 204.3
click at [481, 101] on html ".abccls-1,.abccls-2{fill-rule:evenodd}.abccls-2{fill:#fff} .abfcls-1{fill:none}…" at bounding box center [241, 111] width 482 height 223
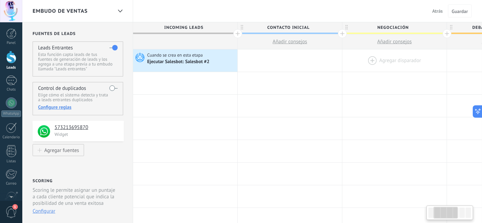
drag, startPoint x: 151, startPoint y: 105, endPoint x: 435, endPoint y: 69, distance: 286.6
click at [437, 10] on span "Atrás" at bounding box center [437, 11] width 11 height 6
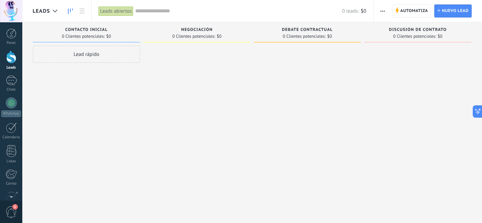
click at [383, 12] on span "button" at bounding box center [382, 10] width 4 height 13
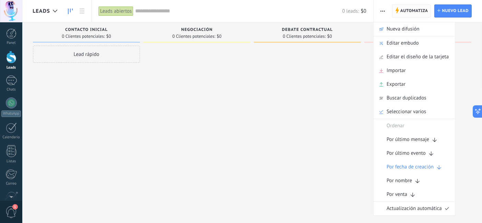
click at [415, 7] on span "Automatiza" at bounding box center [414, 11] width 28 height 12
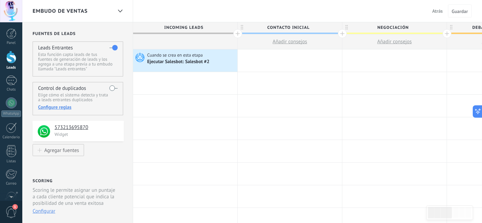
click at [440, 11] on span "Atrás" at bounding box center [437, 11] width 11 height 6
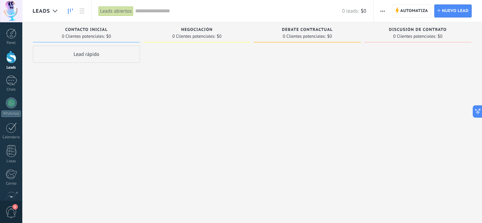
click at [386, 12] on button "button" at bounding box center [383, 10] width 10 height 13
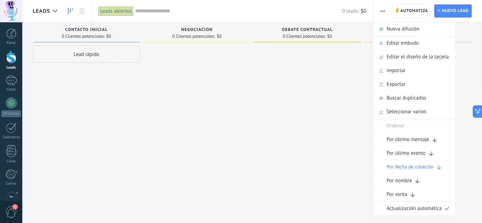
click at [414, 44] on span "Editar embudo" at bounding box center [402, 43] width 32 height 14
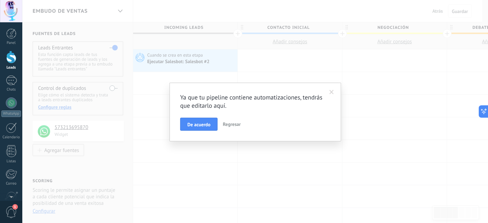
click at [330, 93] on span at bounding box center [331, 92] width 4 height 5
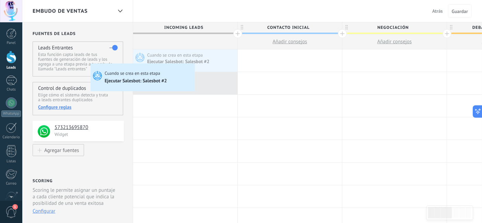
drag, startPoint x: 196, startPoint y: 59, endPoint x: 104, endPoint y: 55, distance: 92.7
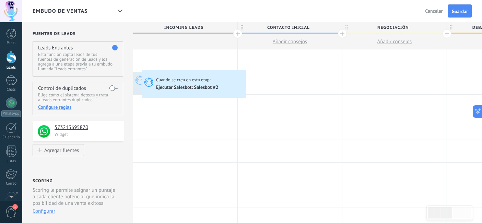
drag, startPoint x: 156, startPoint y: 77, endPoint x: 144, endPoint y: 72, distance: 13.2
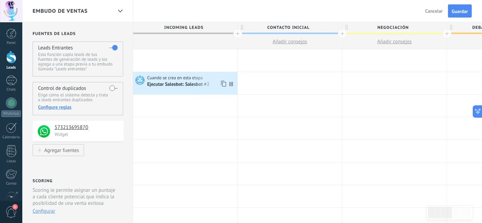
click at [204, 82] on div "Ejecutar Salesbot: Salesbot #2" at bounding box center [178, 85] width 63 height 6
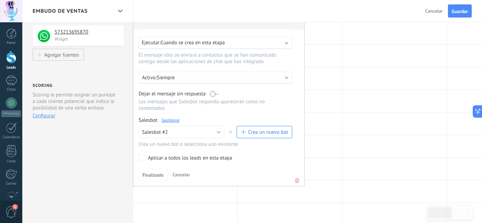
scroll to position [190, 0]
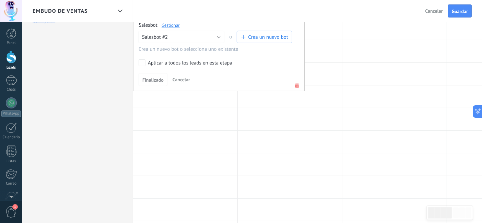
click at [296, 81] on icon at bounding box center [297, 85] width 8 height 8
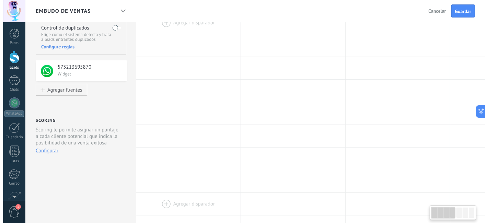
scroll to position [0, 0]
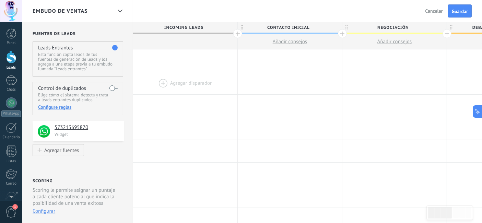
click at [14, 60] on div at bounding box center [11, 57] width 10 height 13
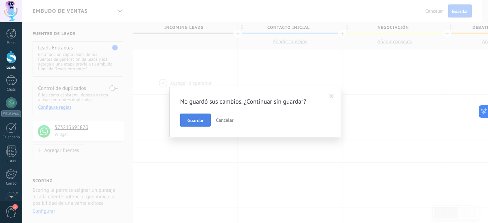
click at [181, 119] on button "Guardar" at bounding box center [195, 120] width 31 height 13
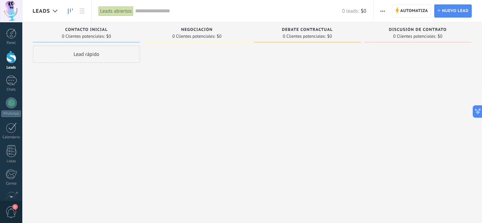
click at [381, 9] on span "button" at bounding box center [382, 10] width 4 height 13
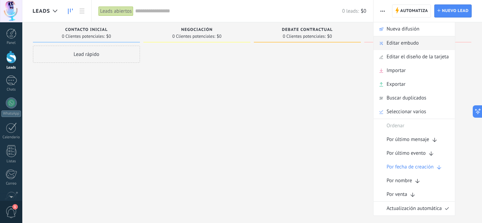
click at [389, 46] on span "Editar embudo" at bounding box center [402, 43] width 32 height 14
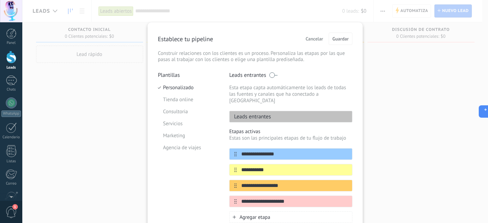
click at [317, 34] on button "Cancelar" at bounding box center [314, 39] width 24 height 10
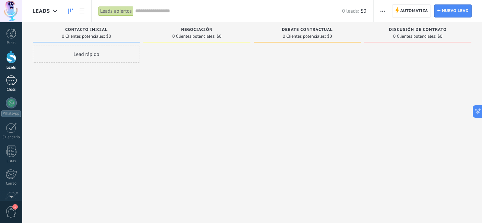
click at [9, 86] on link "1 Chats" at bounding box center [11, 83] width 22 height 16
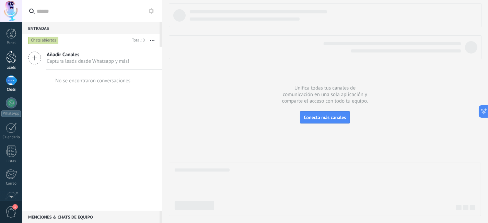
click at [12, 54] on div at bounding box center [11, 57] width 10 height 13
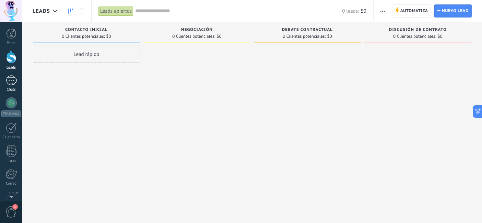
click at [16, 82] on link "1 Chats" at bounding box center [11, 83] width 22 height 16
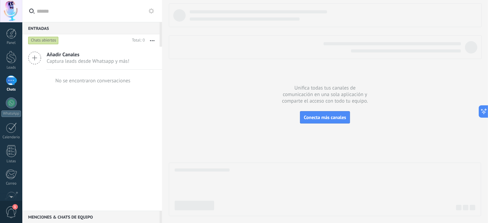
click at [13, 28] on div "Panel Leads 1 Chats WhatsApp Clientes" at bounding box center [22, 111] width 45 height 178
click at [13, 32] on div at bounding box center [11, 33] width 10 height 10
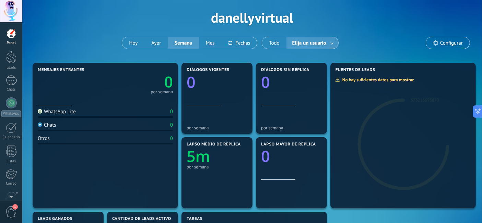
scroll to position [38, 0]
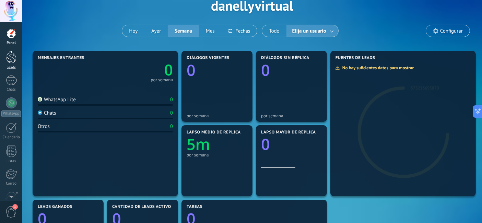
click at [13, 62] on div at bounding box center [11, 57] width 10 height 13
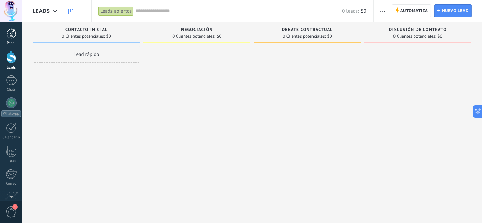
click at [7, 42] on div "Panel" at bounding box center [11, 43] width 20 height 4
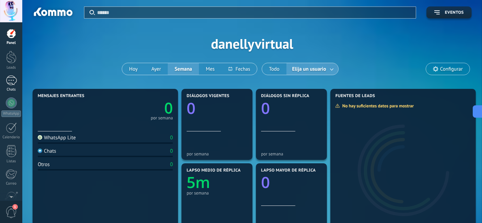
click at [17, 80] on link "1 Chats" at bounding box center [11, 83] width 22 height 16
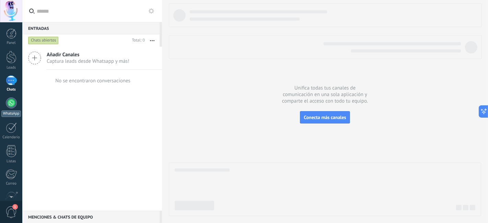
click at [11, 103] on div at bounding box center [11, 102] width 11 height 11
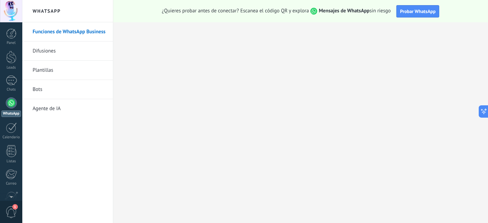
click at [56, 93] on link "Bots" at bounding box center [69, 89] width 73 height 19
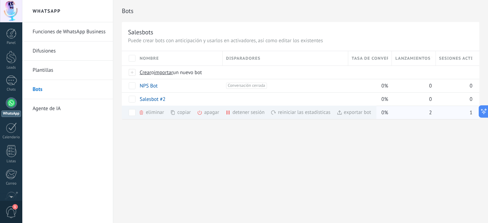
click at [158, 113] on div "eliminar màs" at bounding box center [163, 112] width 49 height 13
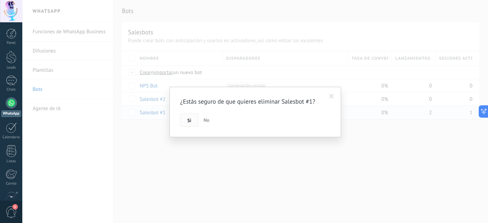
click at [189, 118] on span "Si" at bounding box center [189, 120] width 4 height 5
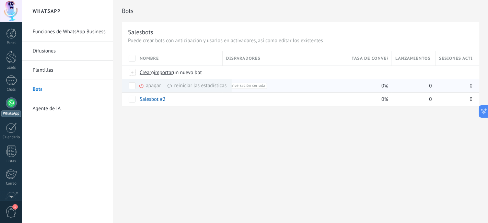
click at [155, 87] on div "apagar màs" at bounding box center [162, 85] width 46 height 13
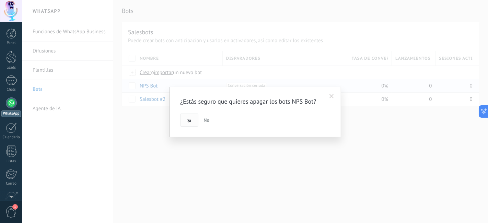
click at [195, 116] on button "Si" at bounding box center [189, 120] width 18 height 13
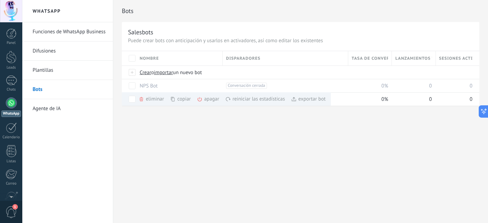
click at [167, 128] on div "Bots Salesbots Puede crear bots con anticipación y usarlos en activadores, así …" at bounding box center [300, 111] width 374 height 223
click at [339, 83] on div "+1 Conversación cerrada +0" at bounding box center [285, 86] width 118 height 6
click at [147, 73] on span "Crear" at bounding box center [146, 72] width 12 height 7
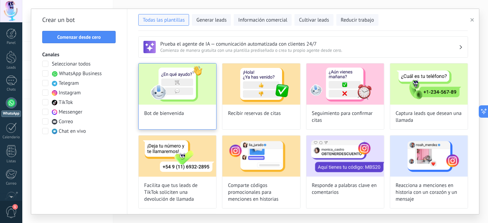
type input "**********"
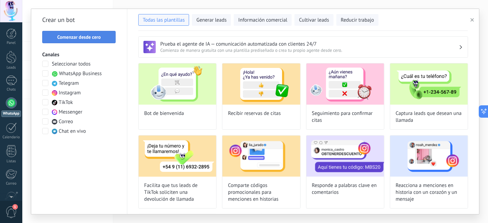
click at [100, 39] on span "Comenzar desde cero" at bounding box center [79, 37] width 44 height 5
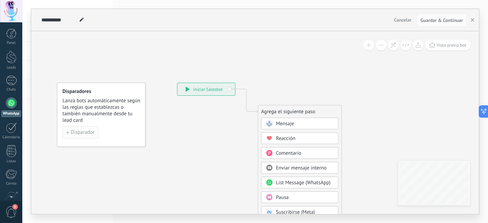
click at [94, 132] on span "Disparador" at bounding box center [83, 132] width 24 height 5
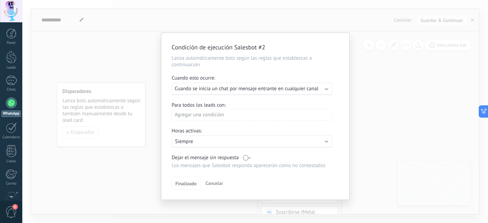
click at [240, 90] on span "Cuando se inicia un chat por mensaje entrante en cualquier canal" at bounding box center [247, 88] width 144 height 7
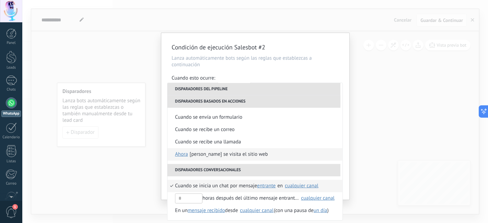
scroll to position [162, 0]
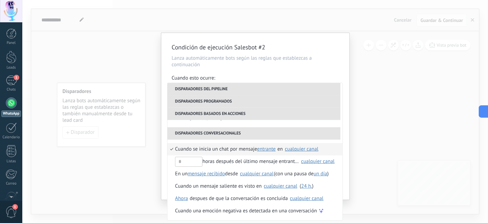
click at [119, 46] on div "Condición de ejecución Salesbot #2 Lanza automáticamente bots según las reglas …" at bounding box center [254, 111] width 465 height 223
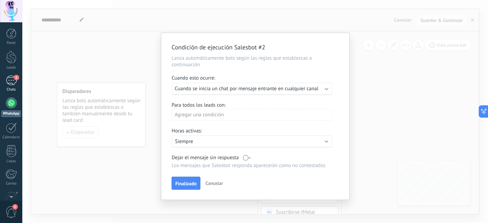
click at [11, 82] on div "1" at bounding box center [11, 80] width 11 height 10
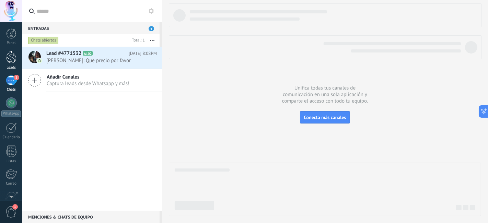
click at [9, 63] on link "Leads" at bounding box center [11, 60] width 22 height 19
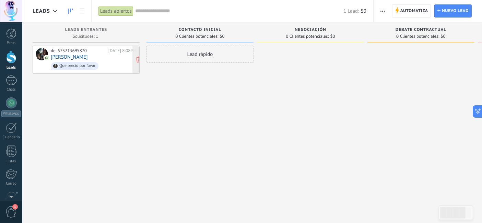
click at [64, 56] on link "Anyi Rojas" at bounding box center [69, 57] width 37 height 6
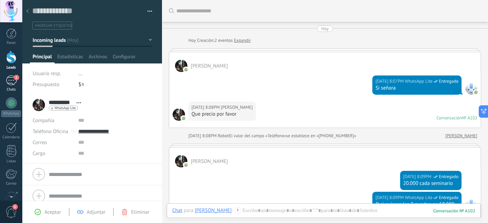
click at [10, 85] on div "1" at bounding box center [11, 80] width 11 height 10
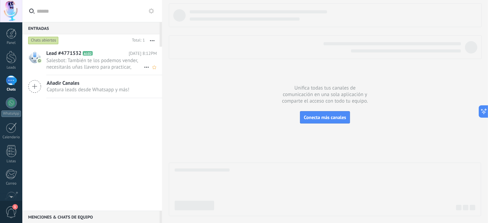
click at [78, 61] on span "Salesbot: También te los podemos vender, necesitarás uñas llavero para practica…" at bounding box center [94, 63] width 97 height 13
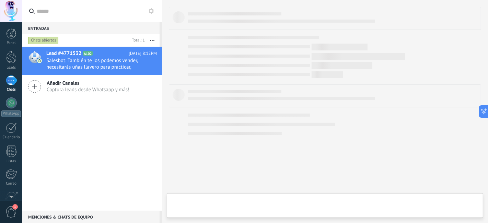
type textarea "**********"
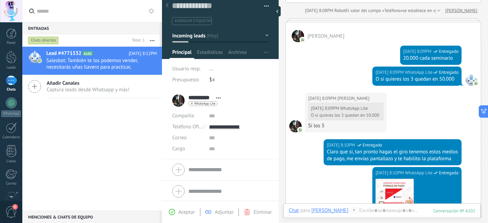
scroll to position [7, 0]
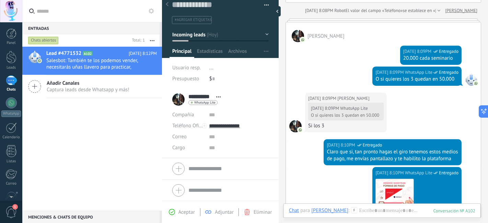
click at [180, 108] on form "**********" at bounding box center [220, 122] width 96 height 62
click at [178, 103] on div "**********" at bounding box center [198, 99] width 52 height 17
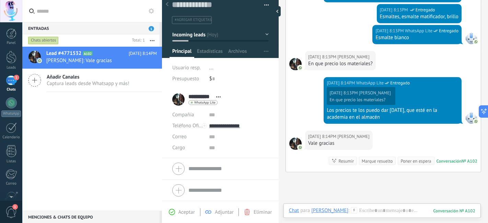
scroll to position [436, 0]
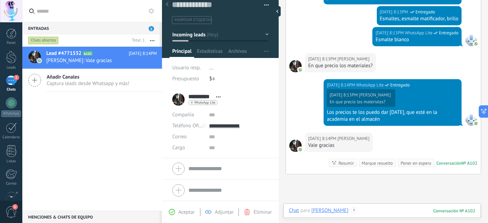
click at [357, 211] on div at bounding box center [382, 217] width 186 height 21
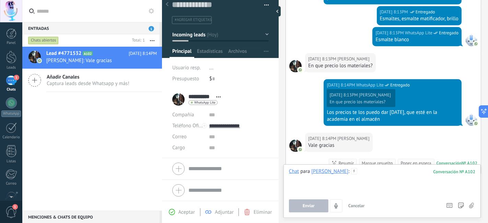
click at [360, 178] on div at bounding box center [382, 181] width 186 height 26
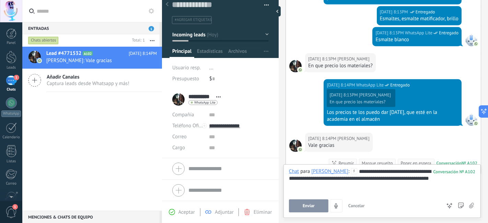
click at [308, 202] on button "Enviar" at bounding box center [308, 205] width 39 height 13
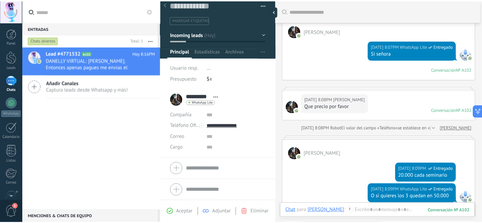
scroll to position [0, 0]
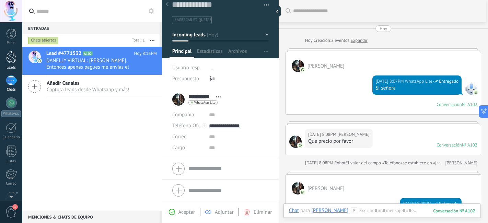
click at [16, 60] on link "Leads" at bounding box center [11, 60] width 22 height 19
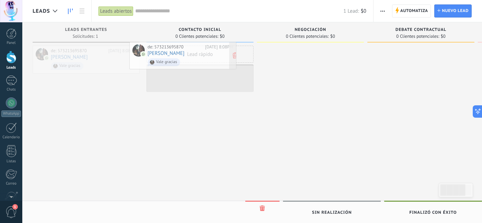
drag, startPoint x: 90, startPoint y: 63, endPoint x: 187, endPoint y: 59, distance: 96.8
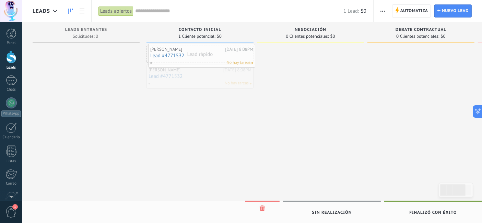
drag, startPoint x: 198, startPoint y: 75, endPoint x: 200, endPoint y: 55, distance: 20.6
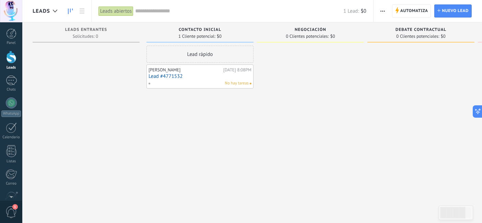
click at [417, 9] on span "Automatiza" at bounding box center [414, 11] width 28 height 12
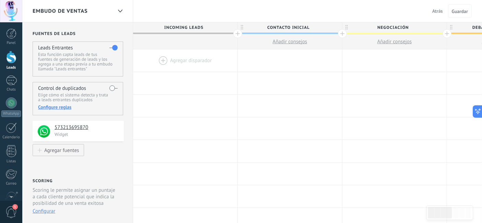
click at [440, 11] on span "Atrás" at bounding box center [437, 11] width 11 height 6
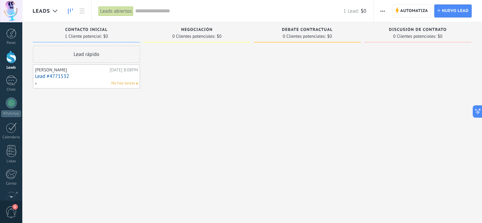
click at [385, 11] on icon "button" at bounding box center [382, 11] width 4 height 1
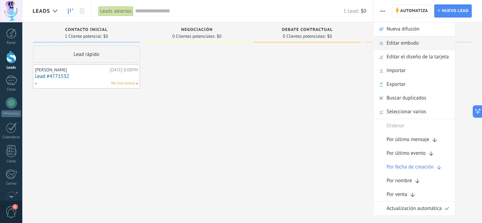
click at [405, 44] on span "Editar embudo" at bounding box center [402, 43] width 32 height 14
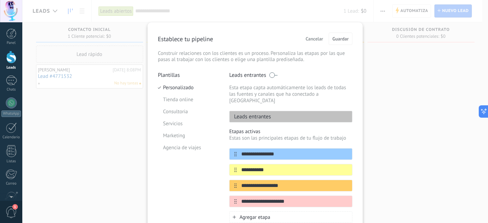
click at [306, 41] on span "Cancelar" at bounding box center [314, 38] width 17 height 5
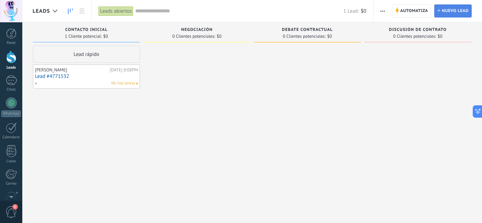
click at [450, 15] on span "Nuevo lead" at bounding box center [455, 11] width 27 height 12
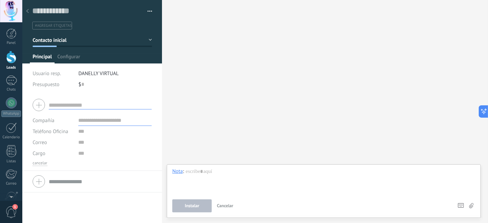
click at [28, 11] on icon at bounding box center [27, 11] width 3 height 4
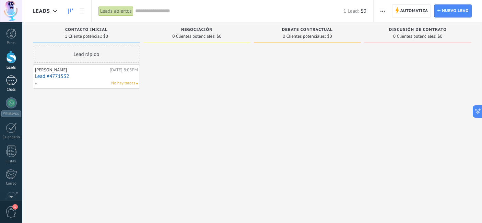
click at [19, 79] on link "1 Chats" at bounding box center [11, 83] width 22 height 16
